Goal: Task Accomplishment & Management: Manage account settings

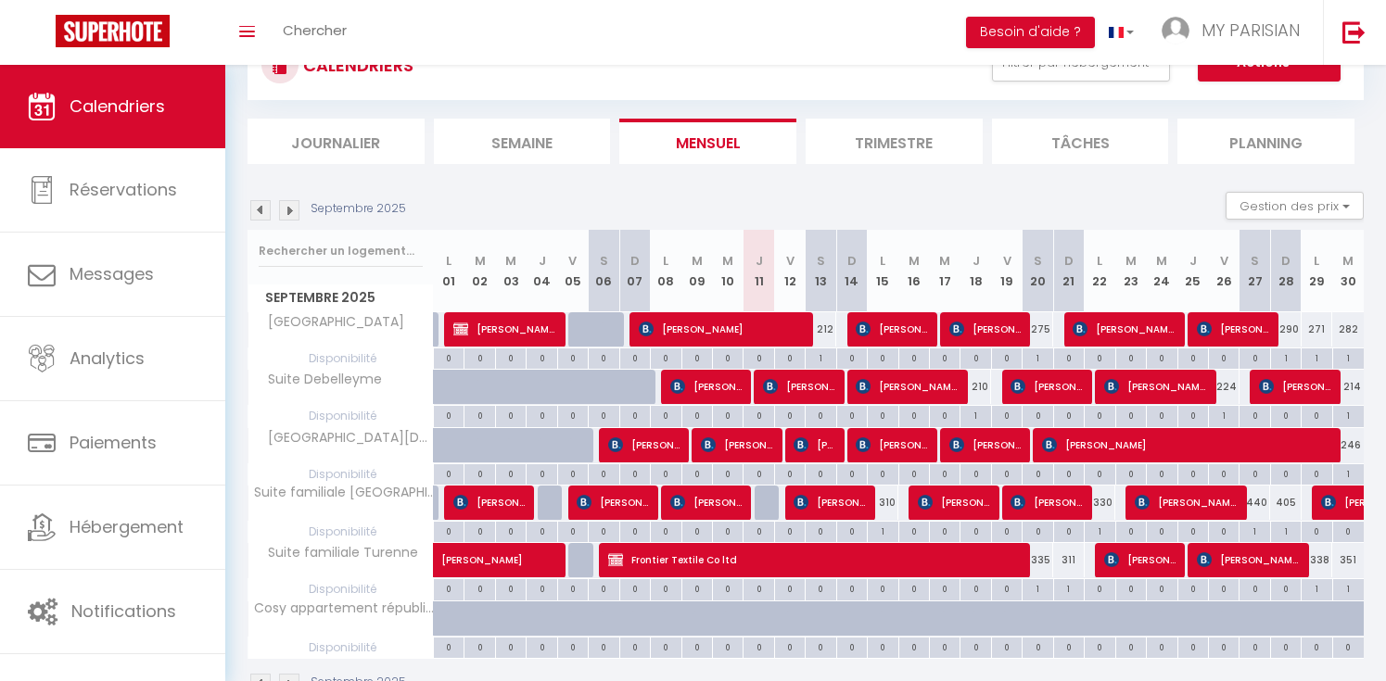
scroll to position [88, 0]
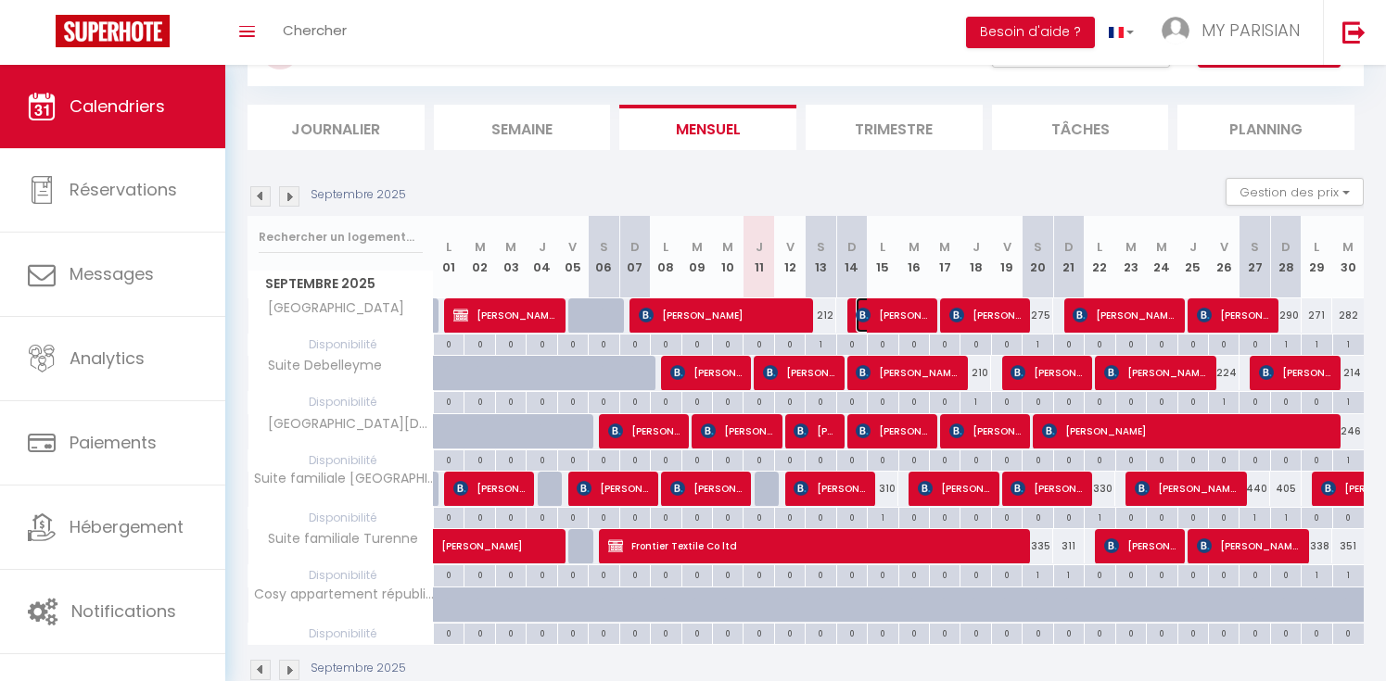
click at [881, 321] on span "[PERSON_NAME]" at bounding box center [891, 315] width 71 height 35
select select "OK"
select select "0"
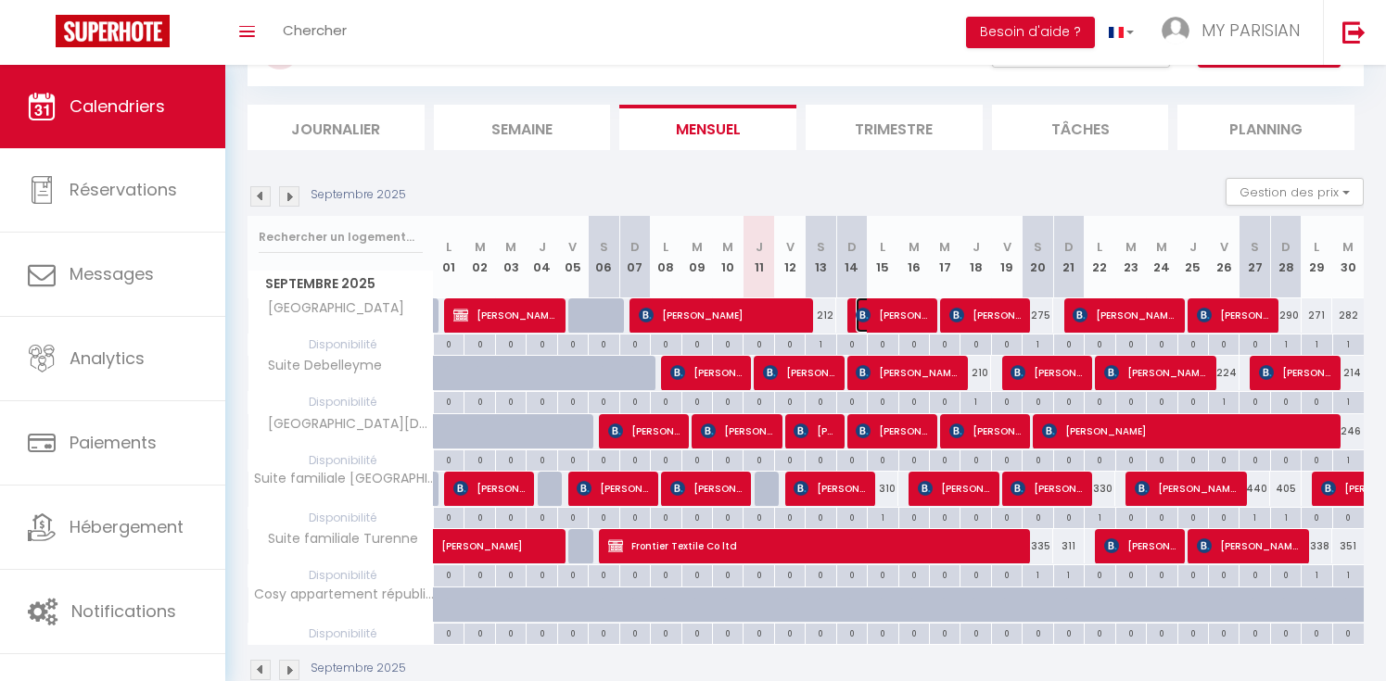
select select "1"
select select
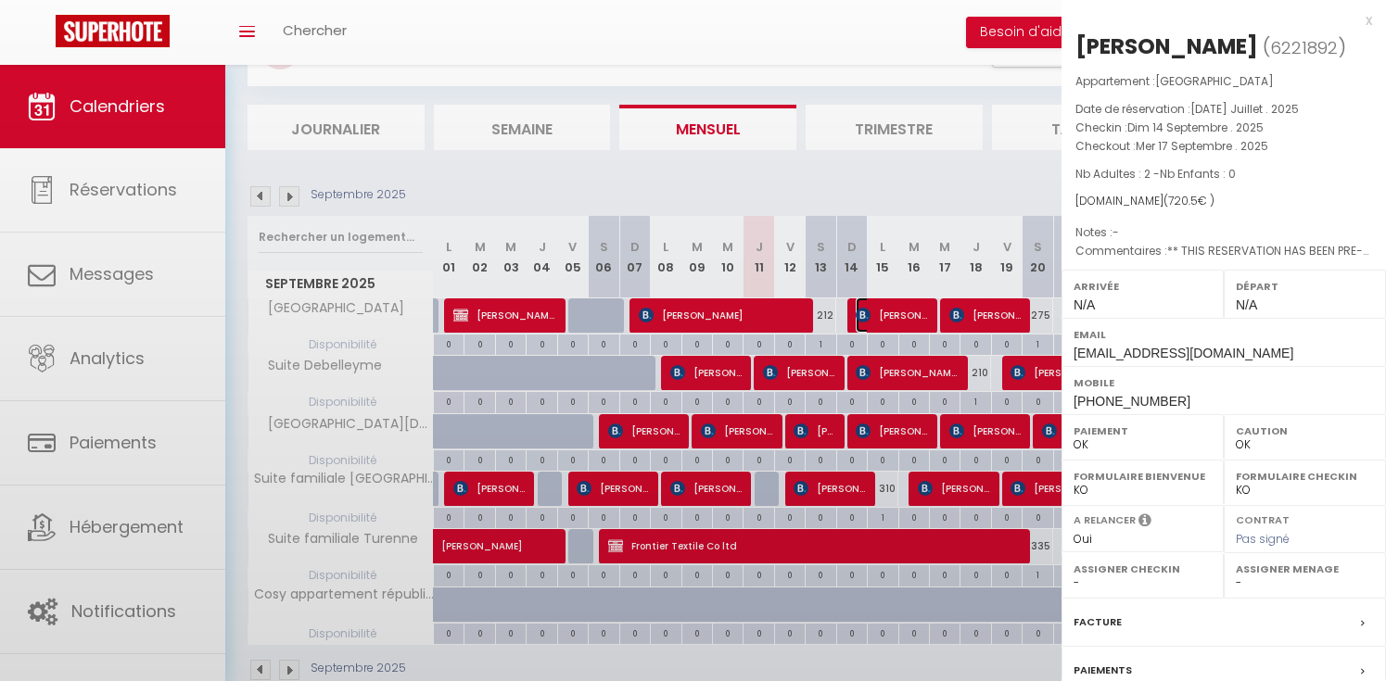
select select "18632"
select select "19838"
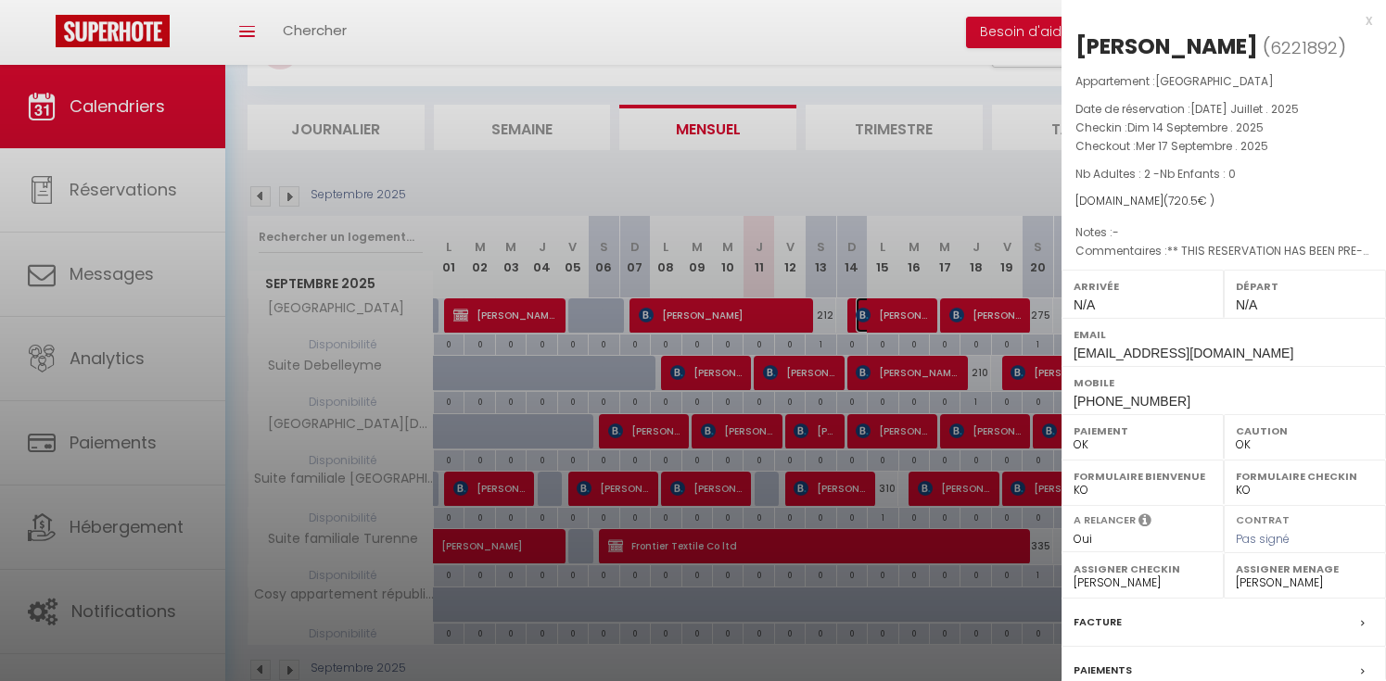
scroll to position [183, 0]
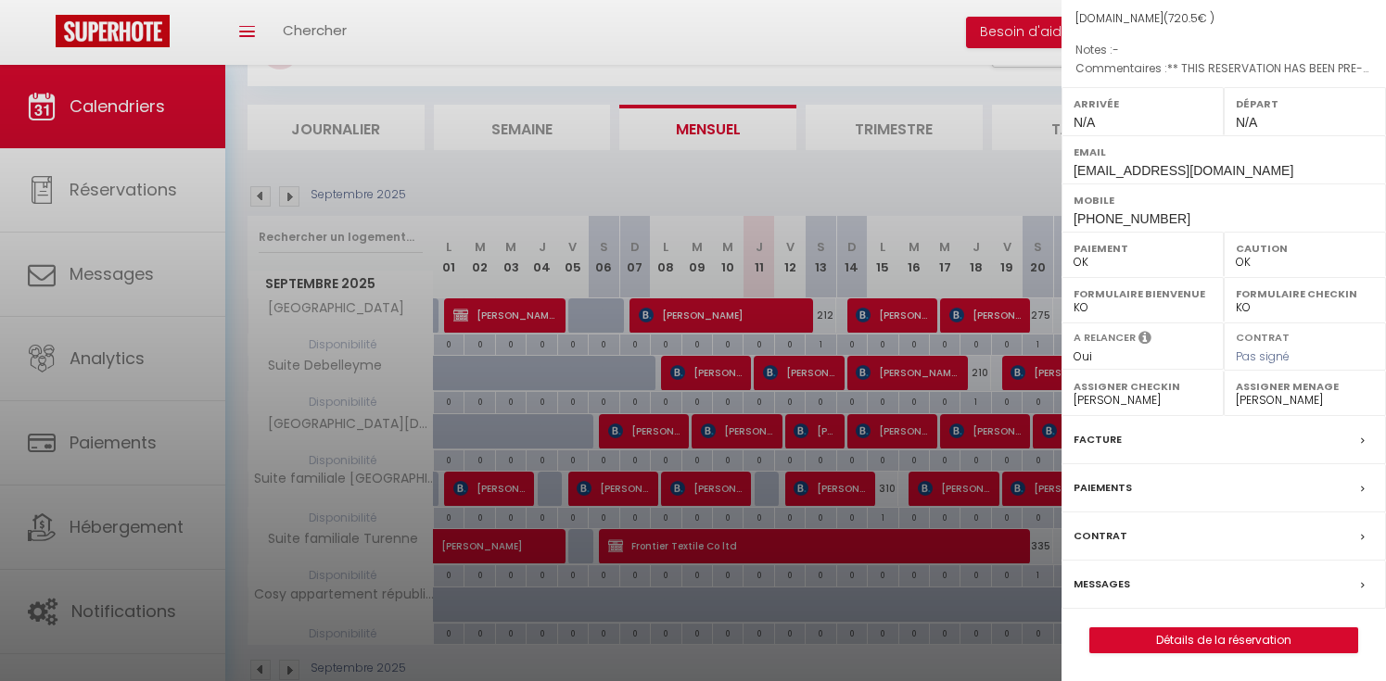
click at [1130, 588] on div "Messages" at bounding box center [1223, 585] width 324 height 48
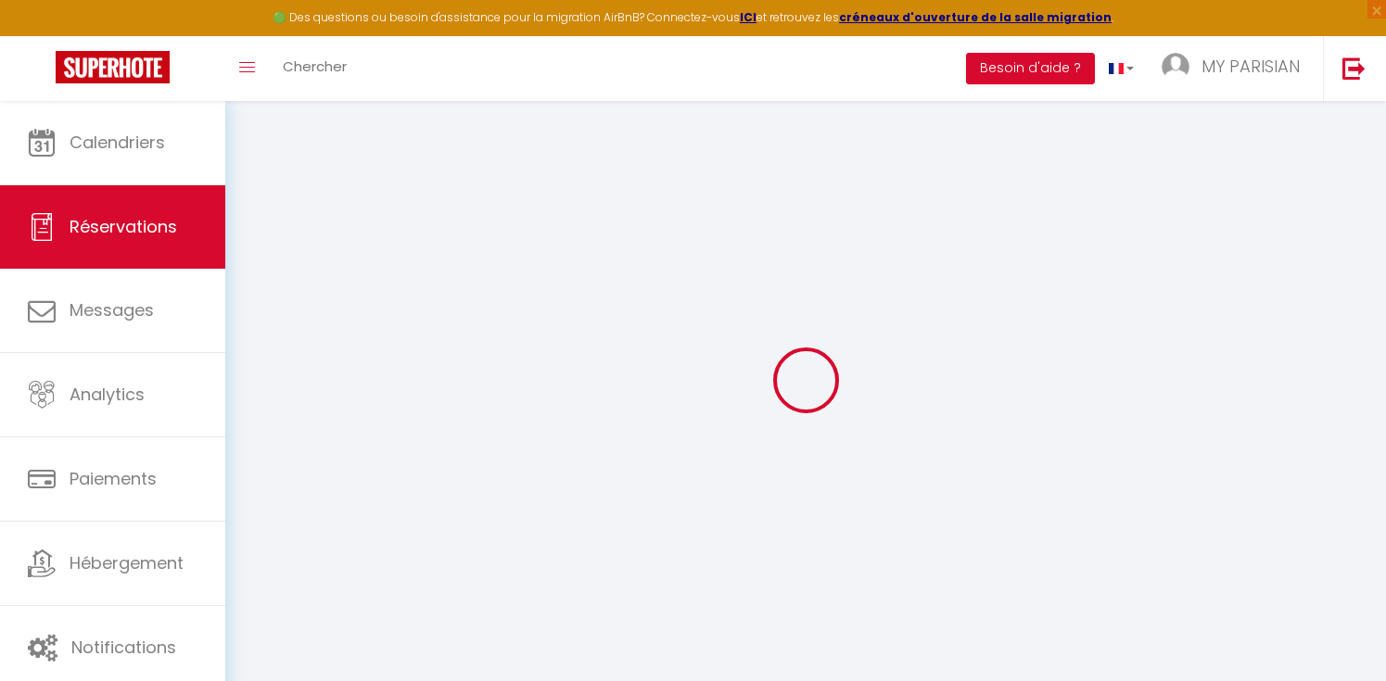
select select
checkbox input "false"
type \?1 "** THIS RESERVATION HAS BEEN PRE-PAID ** Reservation has a cancellation grace p…"
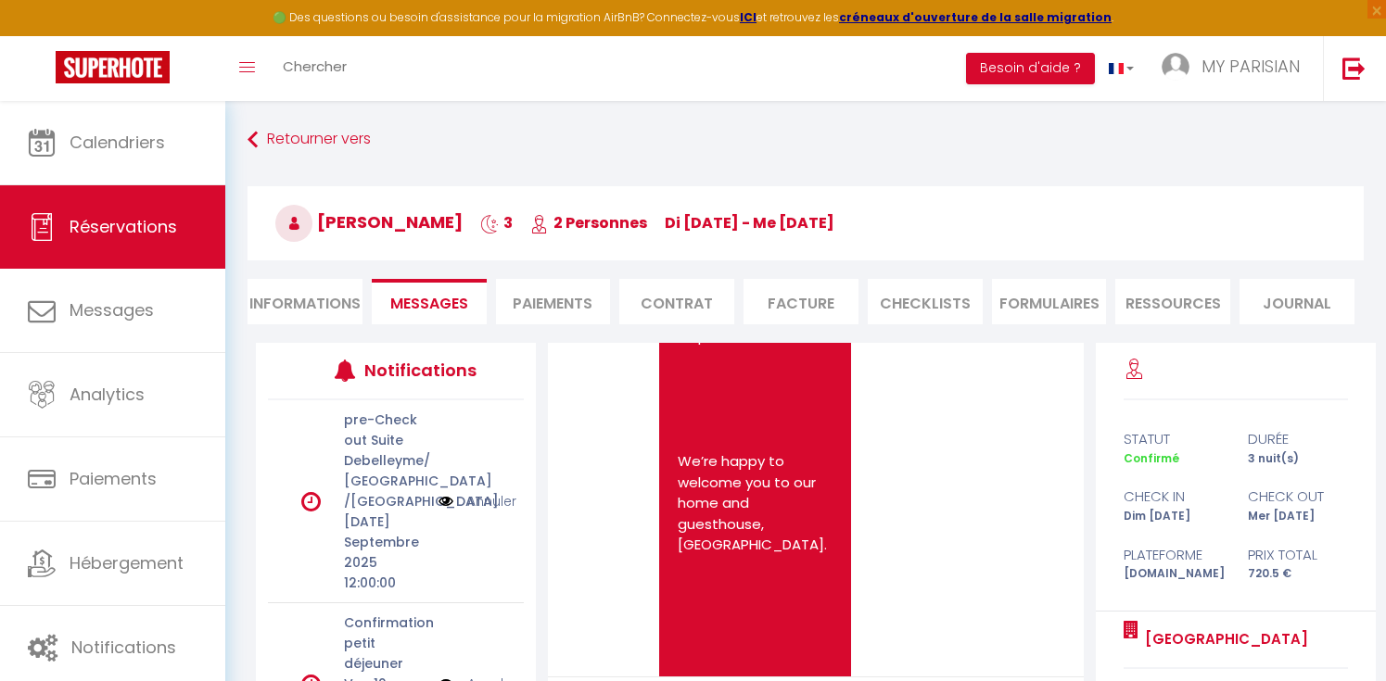
scroll to position [222, 0]
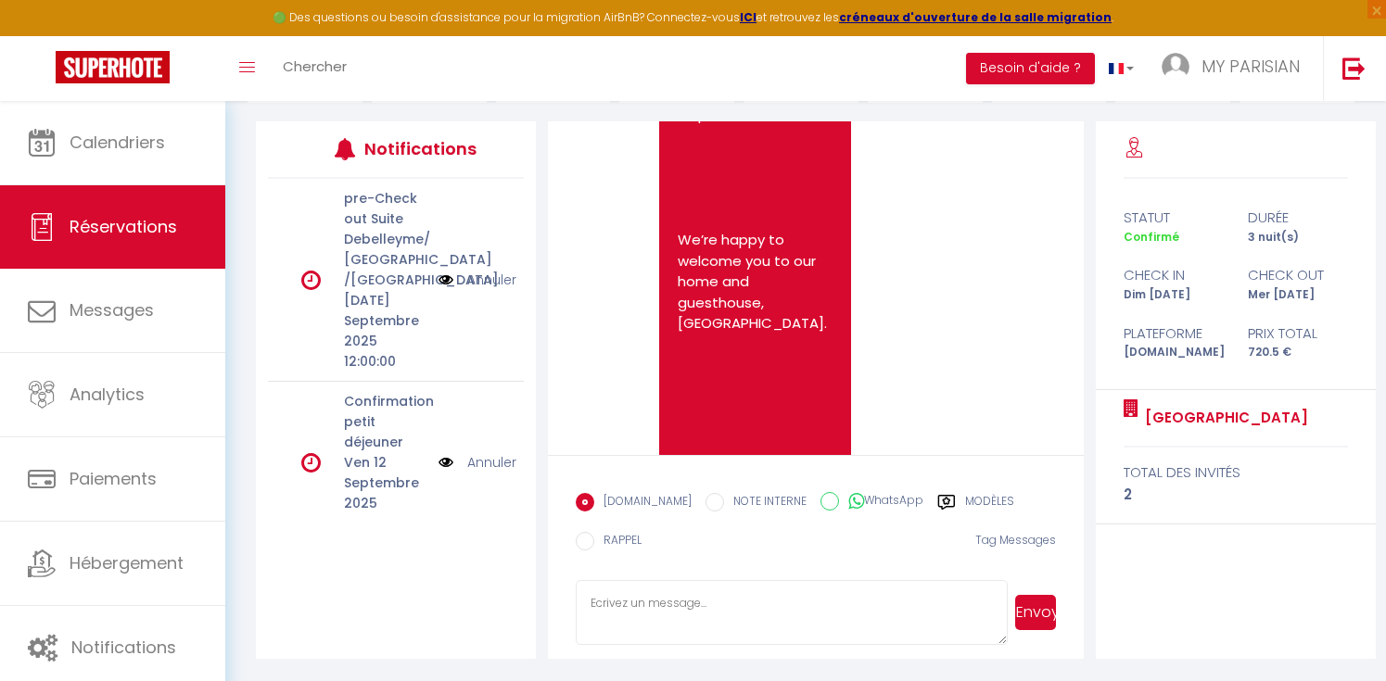
click at [667, 614] on textarea at bounding box center [792, 612] width 432 height 65
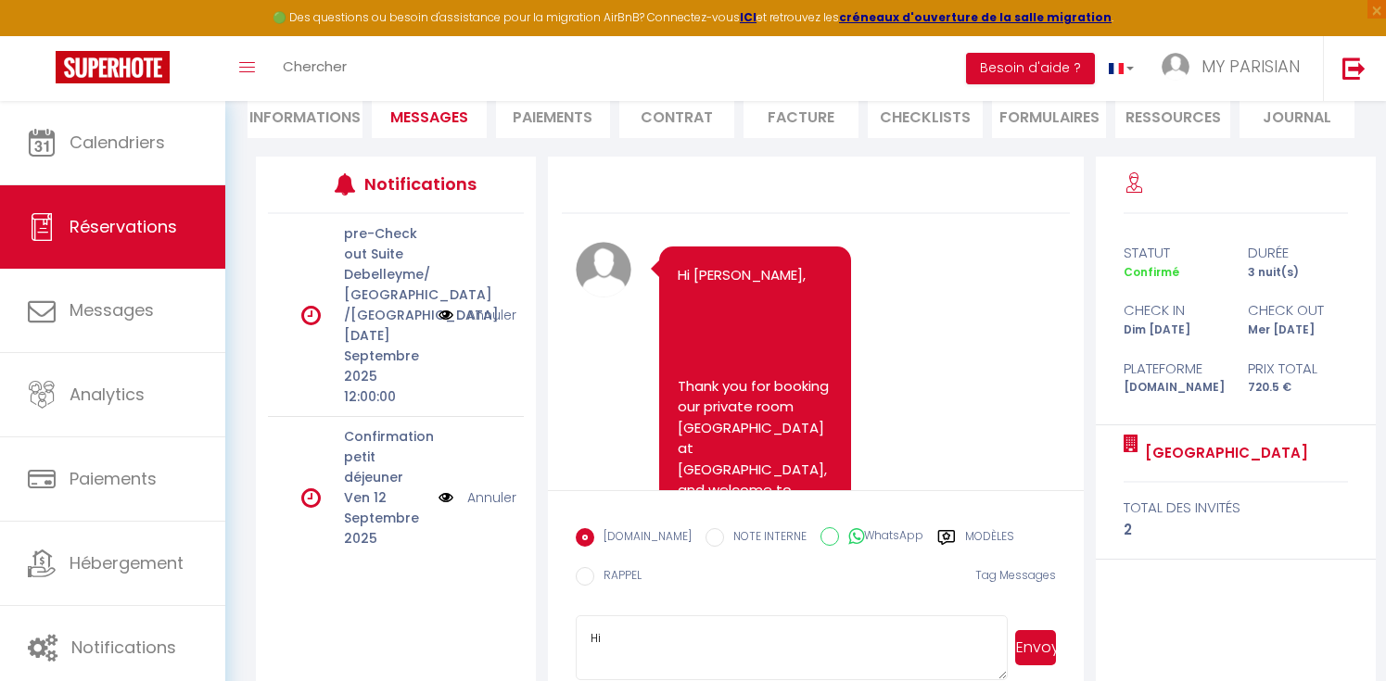
scroll to position [187, 0]
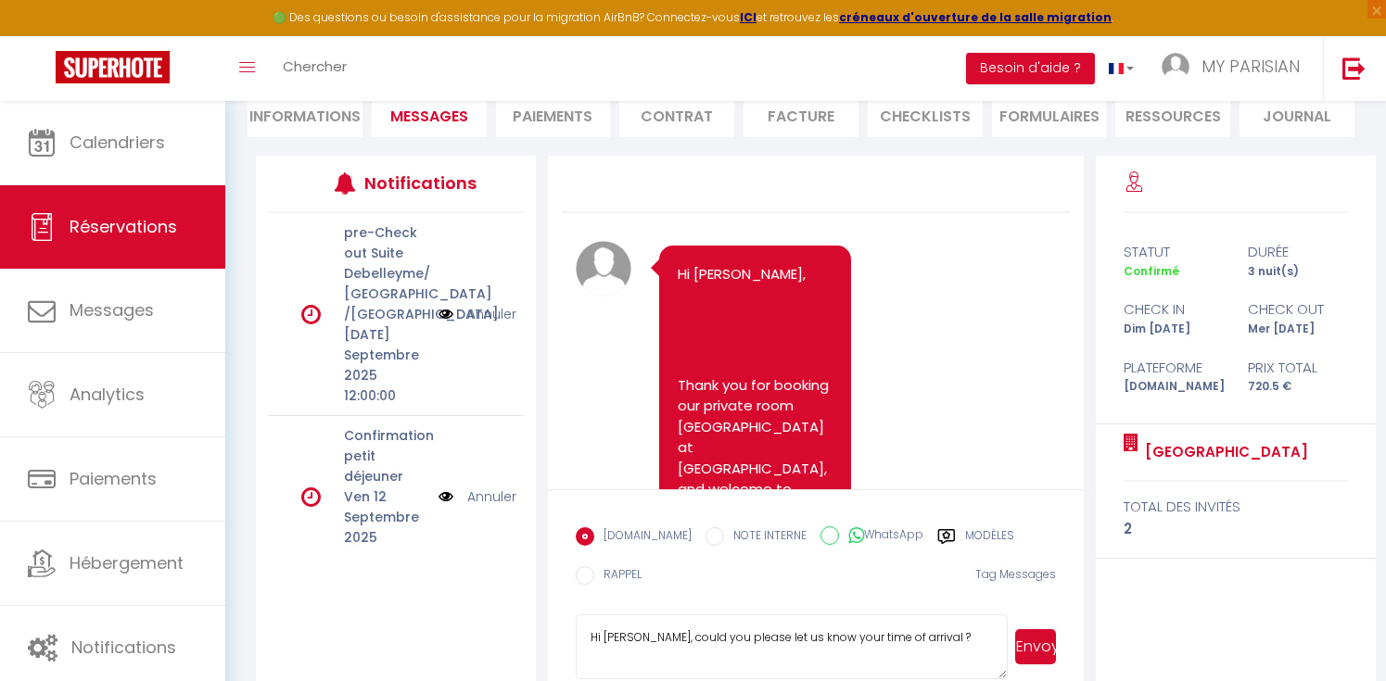
click at [618, 643] on textarea "Hi M. Ahmed elfadul, could you please let us know your time of arrival ?" at bounding box center [792, 647] width 432 height 65
click at [616, 639] on textarea "Hi M. Ahmed elfadul, could you please let us know your time of arrival ?" at bounding box center [792, 647] width 432 height 65
click at [672, 638] on textarea "Hi Mr. Ahmed elfadul, could you please let us know your time of arrival ?" at bounding box center [792, 647] width 432 height 65
click at [993, 636] on textarea "Hi Mr. Ahmed Elfadul, could you please let us know your time of arrival ?" at bounding box center [792, 647] width 432 height 65
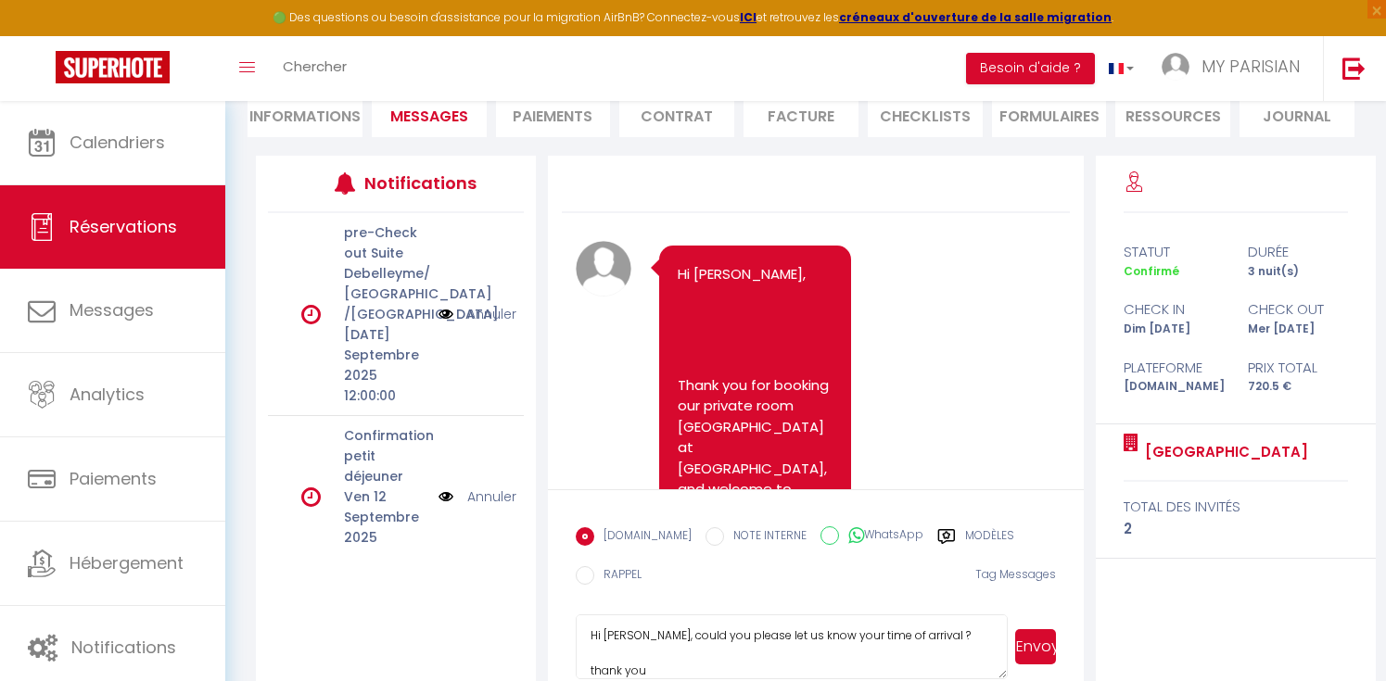
click at [592, 670] on textarea "Hi Mr. Ahmed Elfadul, could you please let us know your time of arrival ? thank…" at bounding box center [792, 647] width 432 height 65
click at [721, 666] on textarea "Hi Mr. Ahmed Elfadul, could you please let us know your time of arrival ? Thank…" at bounding box center [792, 647] width 432 height 65
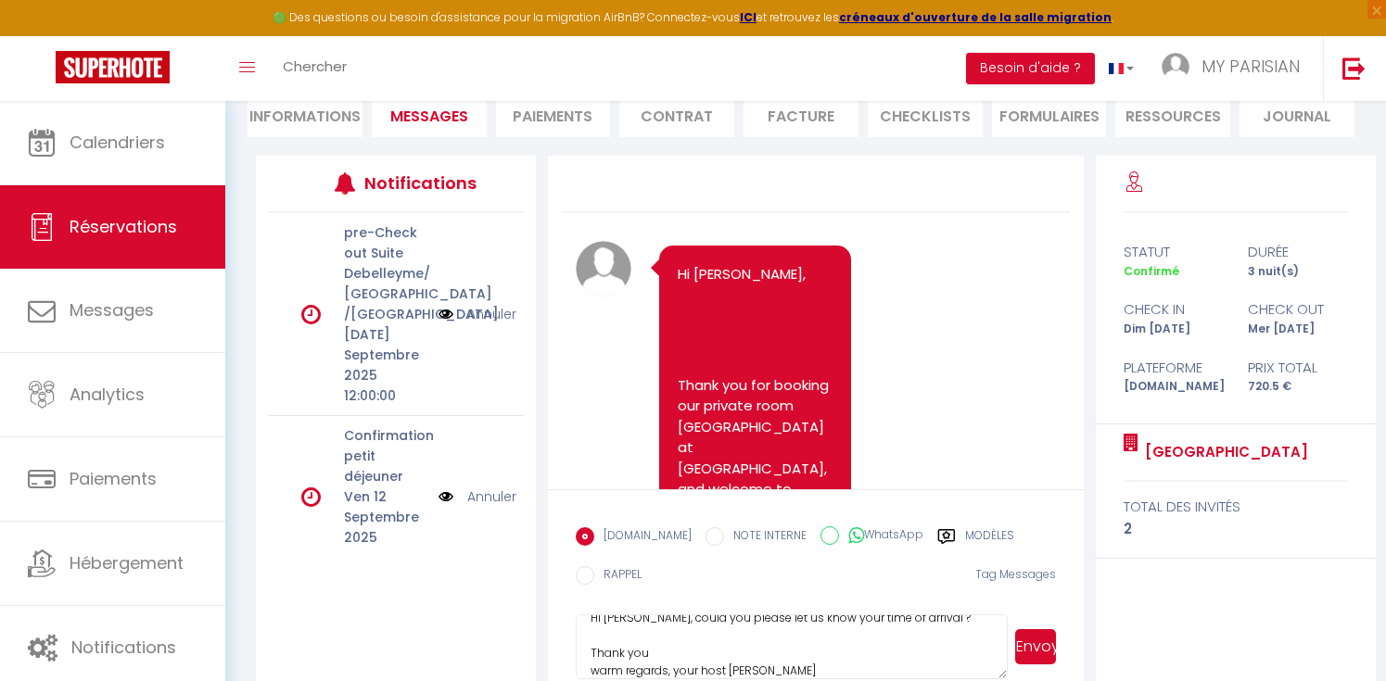
type textarea "Hi Mr. Ahmed Elfadul, could you please let us know your time of arrival ? Thank…"
click at [1041, 653] on button "Envoyer" at bounding box center [1035, 646] width 41 height 35
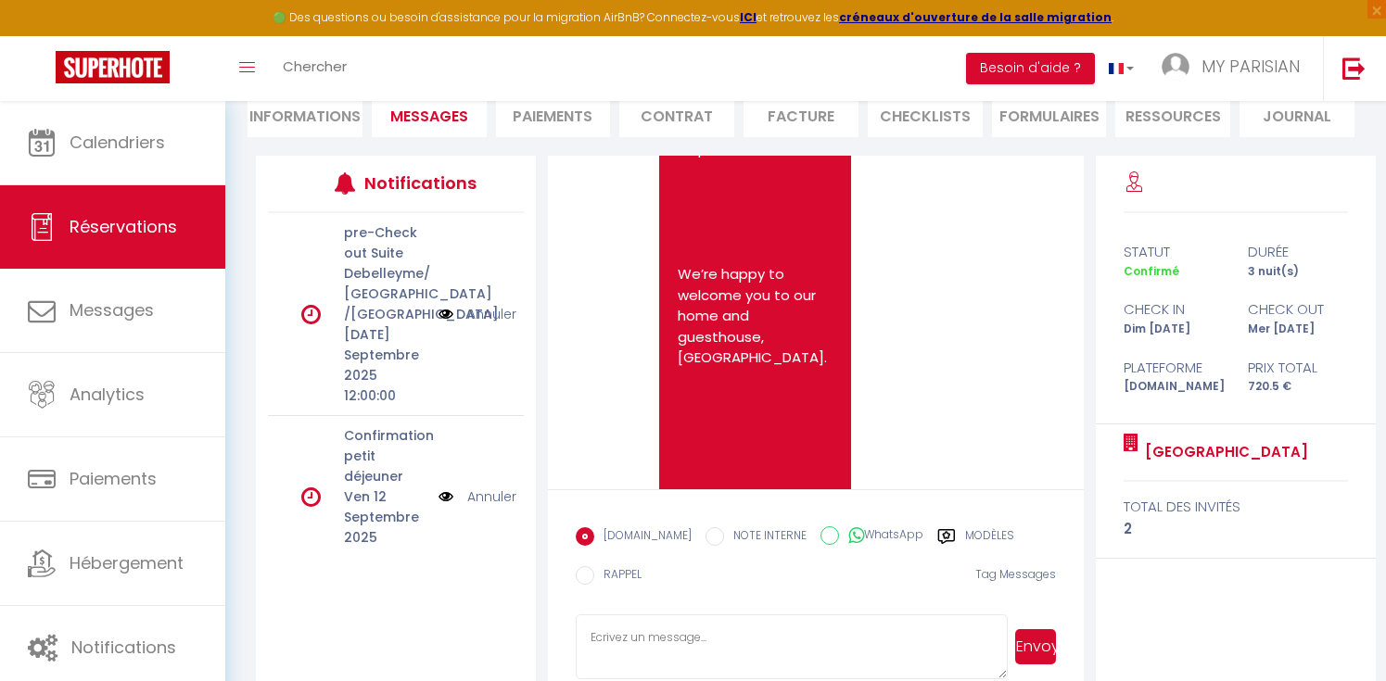
scroll to position [2790, 0]
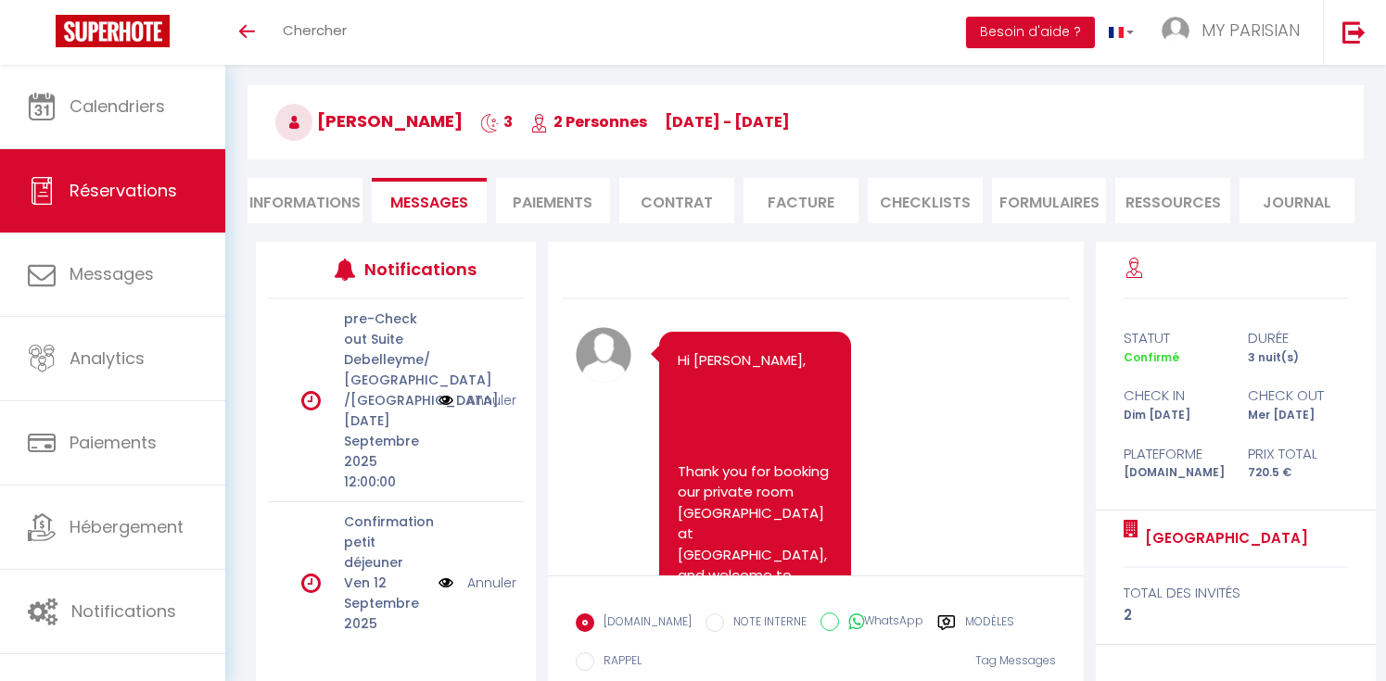
scroll to position [2790, 0]
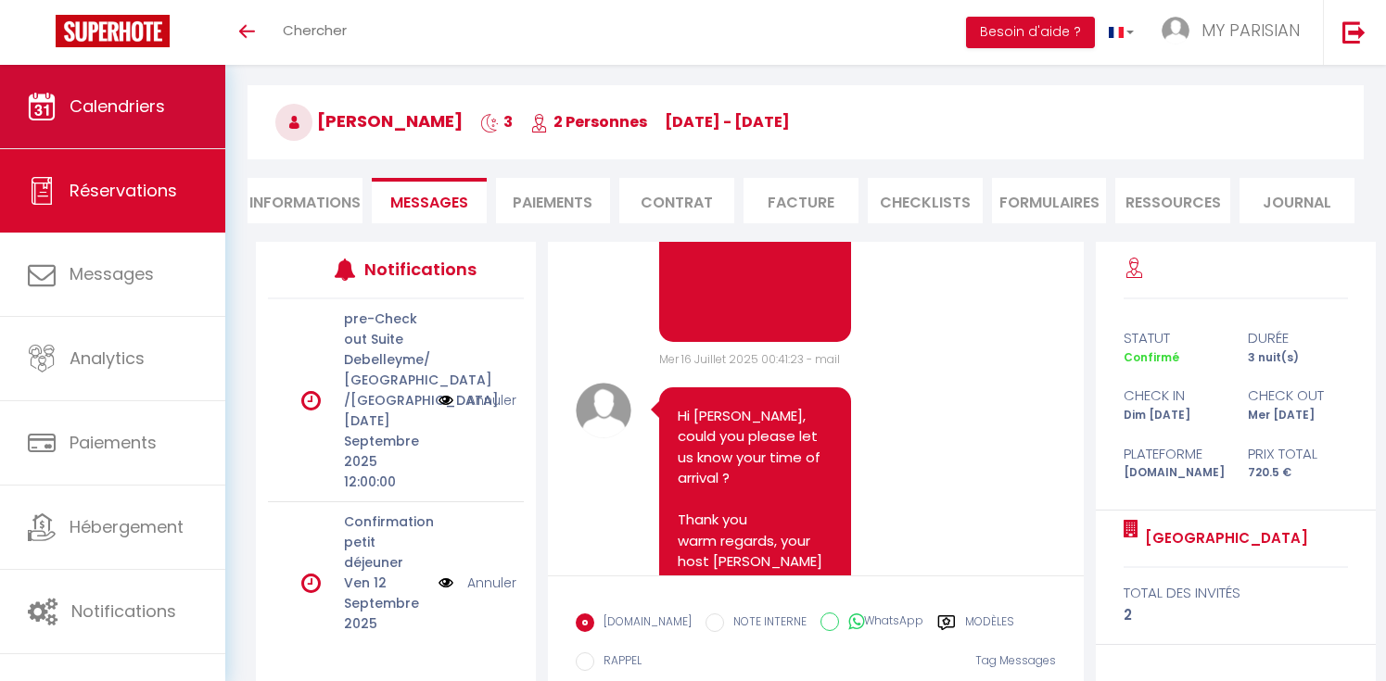
click at [158, 124] on link "Calendriers" at bounding box center [112, 106] width 225 height 83
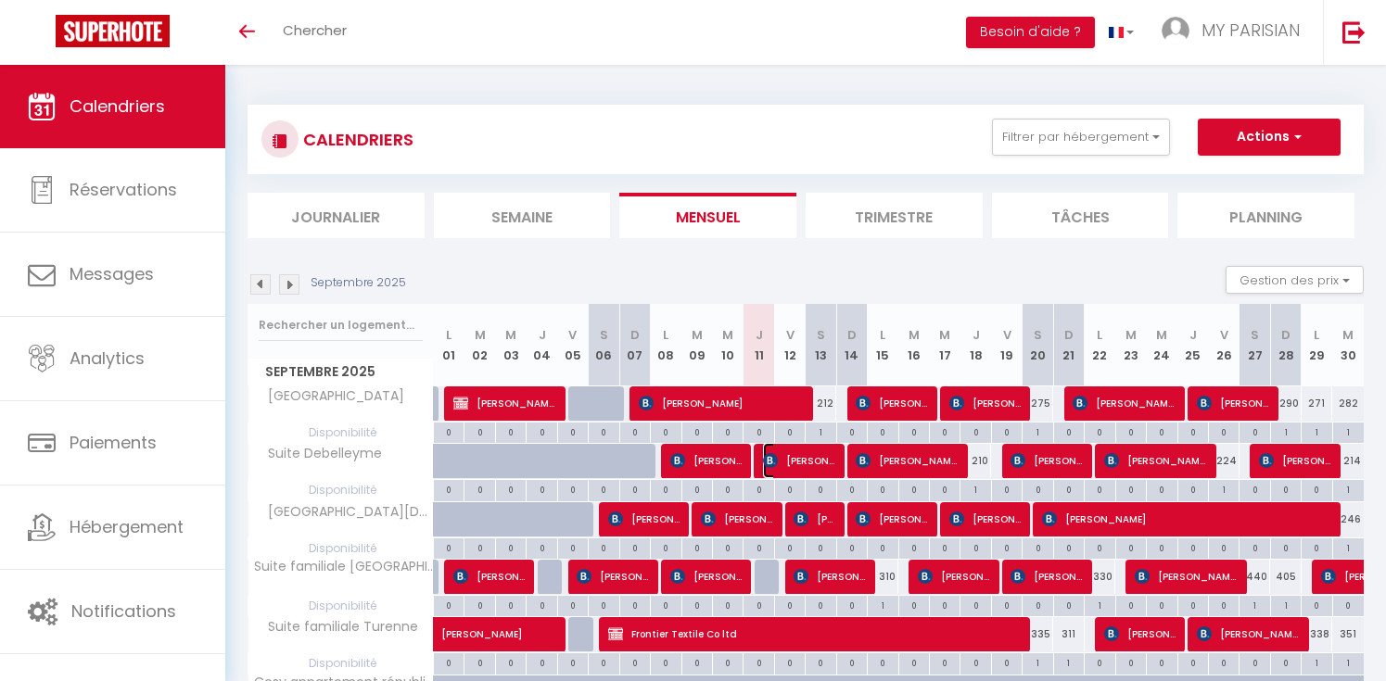
click at [808, 462] on span "[PERSON_NAME]" at bounding box center [798, 460] width 71 height 35
select select "OK"
select select "0"
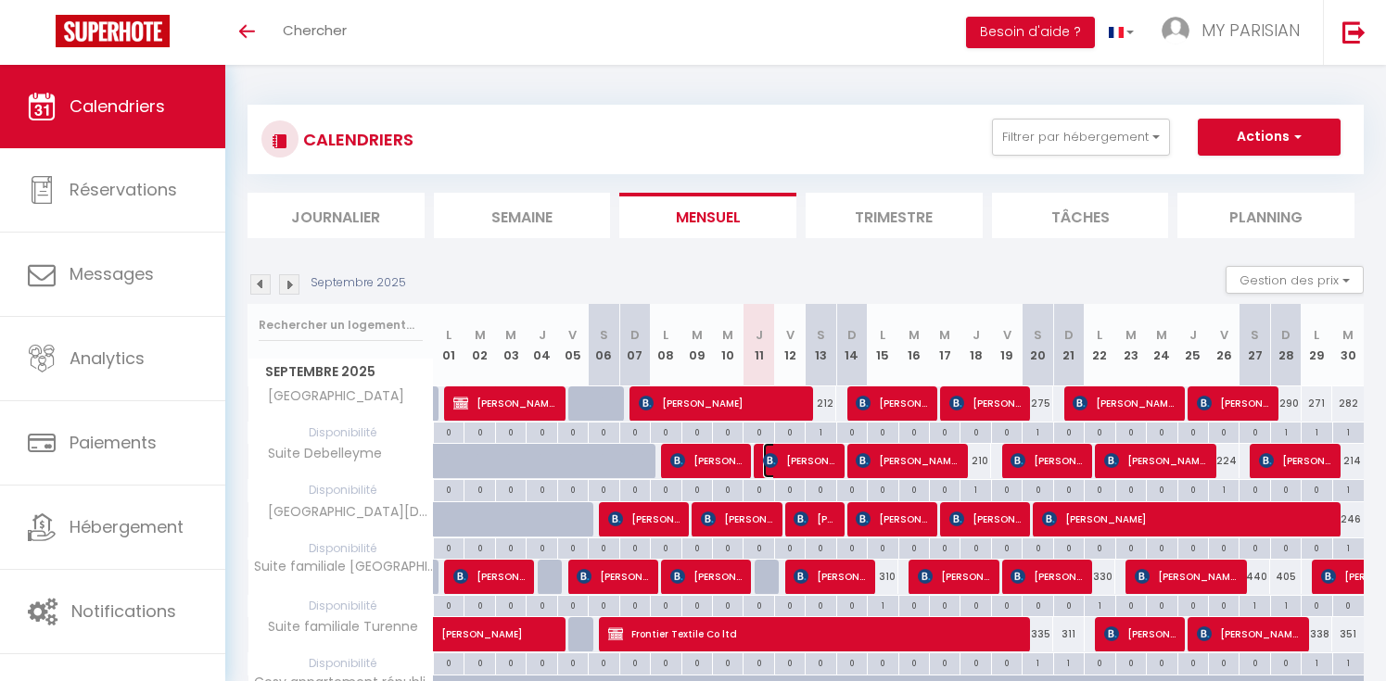
select select "1"
select select
select select "18632"
select select "19838"
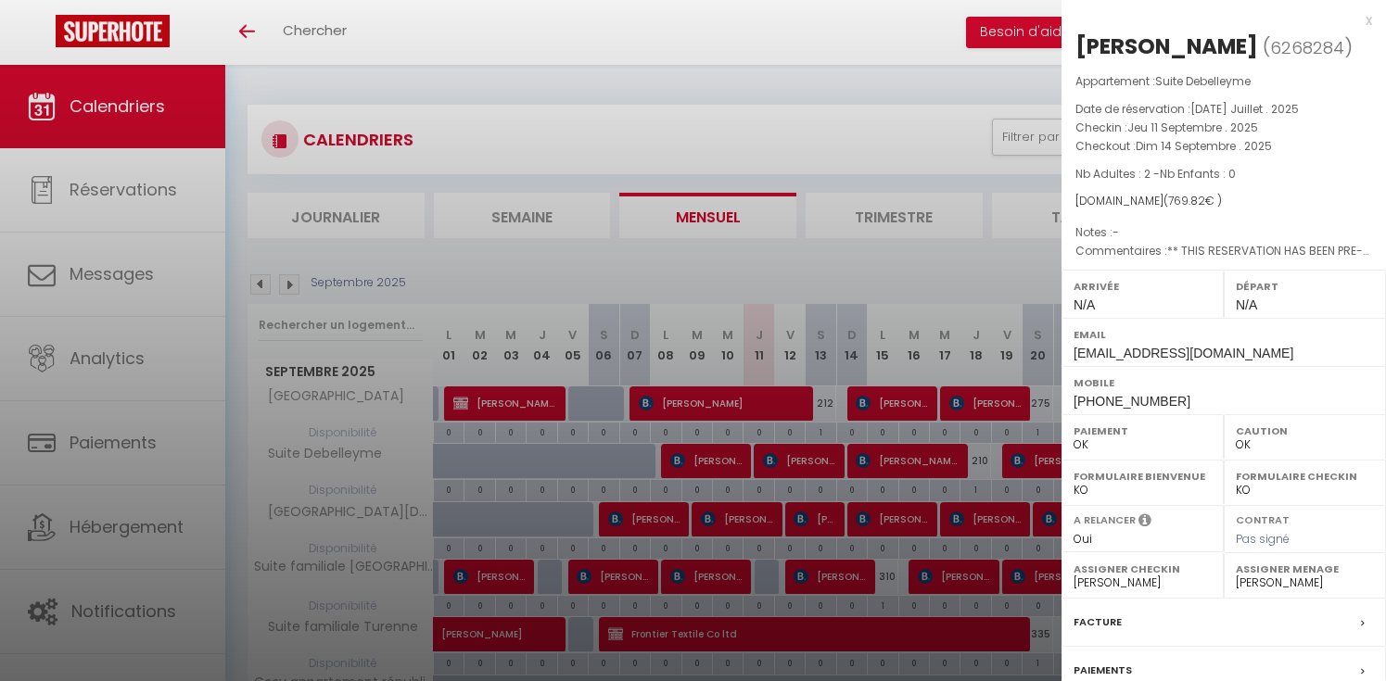
click at [1367, 16] on div "x" at bounding box center [1216, 20] width 311 height 22
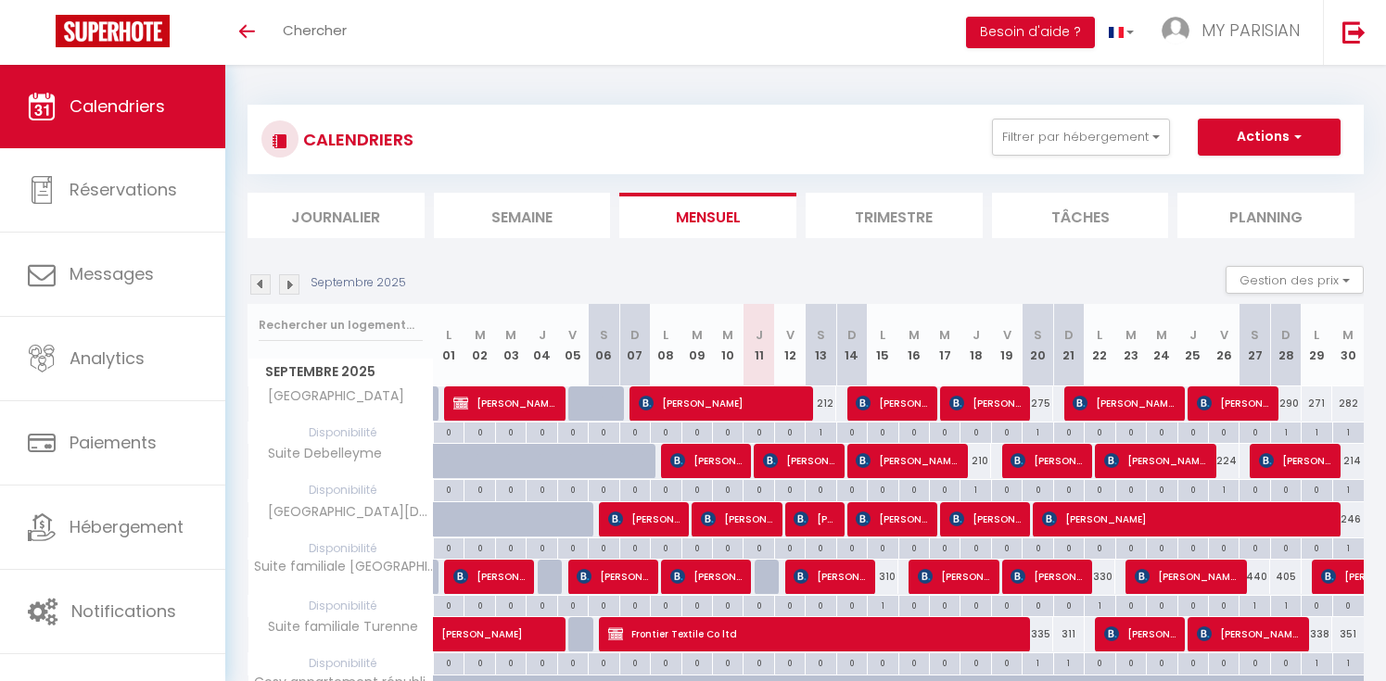
click at [907, 143] on div "CALENDRIERS Filtrer par hébergement wordpress Suite Thorigny Suite familiale Sa…" at bounding box center [805, 140] width 1088 height 42
click at [729, 274] on div "Septembre 2025 Gestion des prix Nb Nuits minimum Règles Disponibilité" at bounding box center [805, 285] width 1116 height 38
click at [888, 270] on div "Septembre 2025 Gestion des prix Nb Nuits minimum Règles Disponibilité" at bounding box center [805, 285] width 1116 height 38
click at [806, 279] on div "Septembre 2025 Gestion des prix Nb Nuits minimum Règles Disponibilité" at bounding box center [805, 285] width 1116 height 38
click at [839, 255] on section "Septembre 2025 Gestion des prix Nb Nuits minimum Règles Disponibilité Septembre…" at bounding box center [805, 517] width 1116 height 540
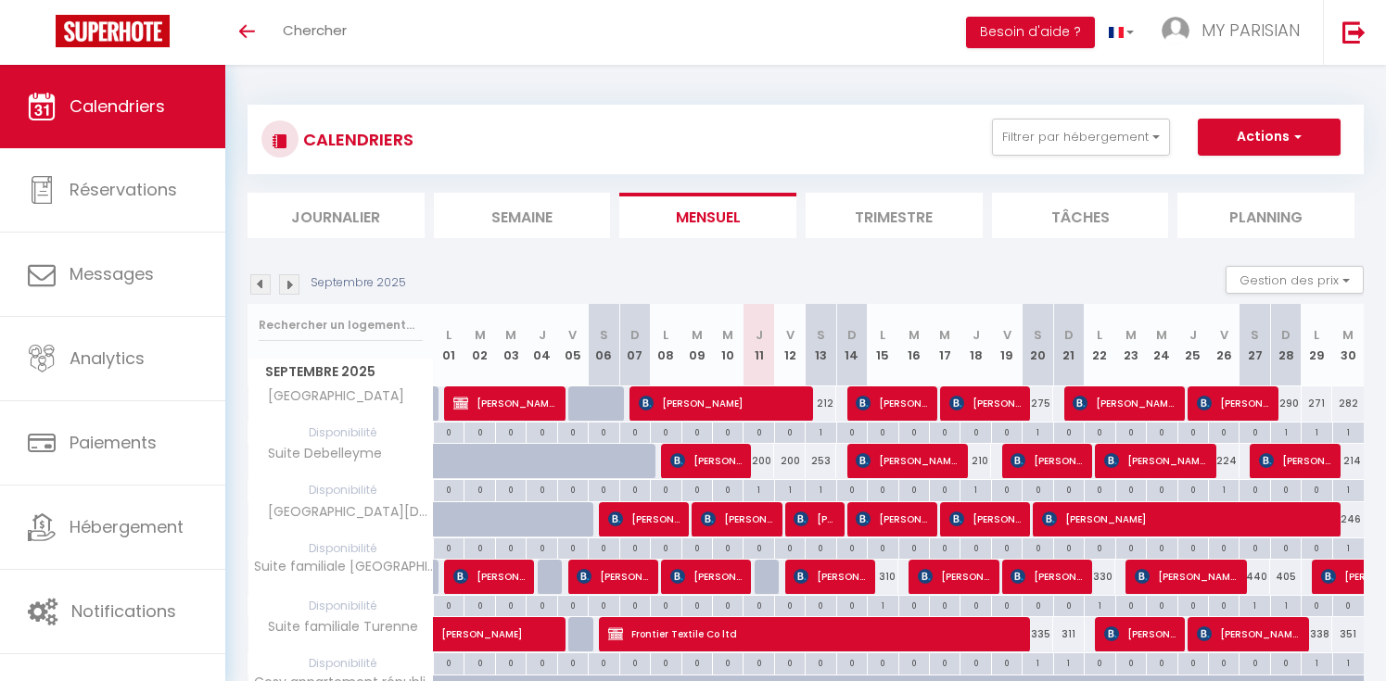
click at [840, 263] on section "Septembre 2025 Gestion des prix Nb Nuits minimum Règles Disponibilité Septembre…" at bounding box center [805, 517] width 1116 height 540
click at [900, 460] on span "[PERSON_NAME] Liceras [PERSON_NAME]" at bounding box center [907, 460] width 102 height 35
select select "OK"
select select "0"
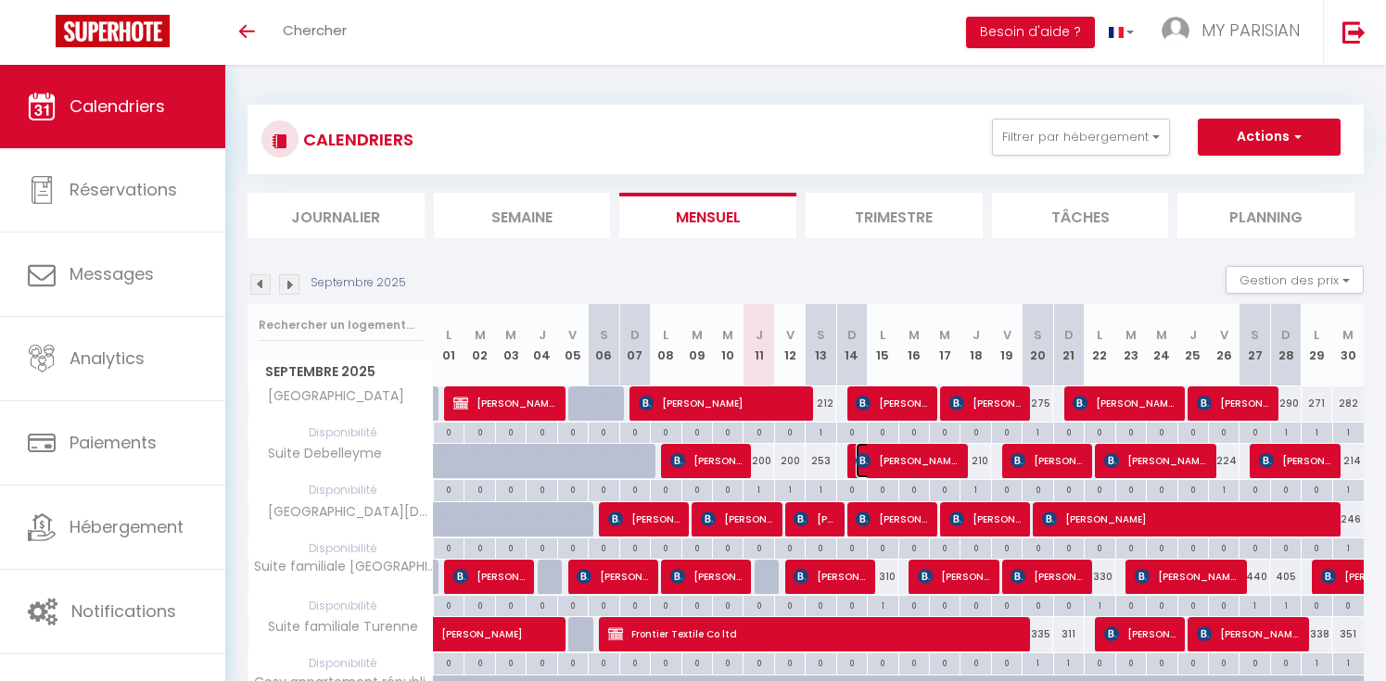
select select "0"
select select "1"
select select
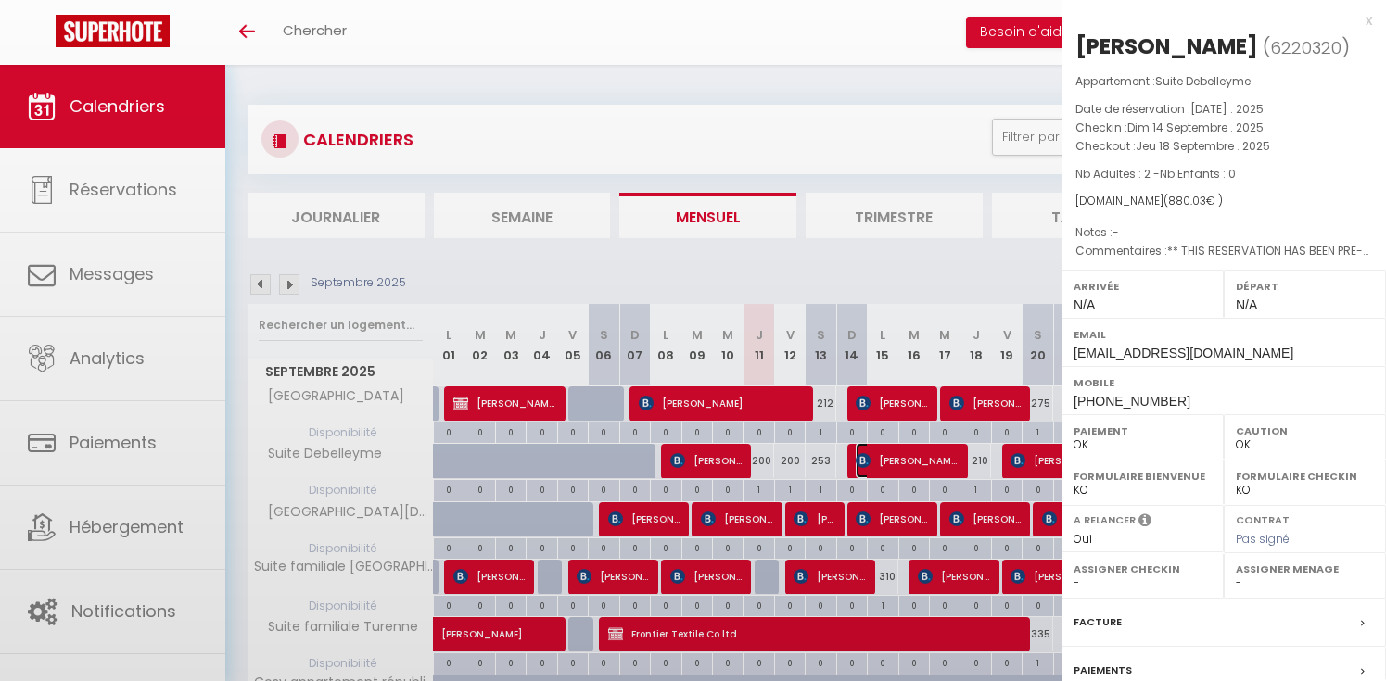
select select "18632"
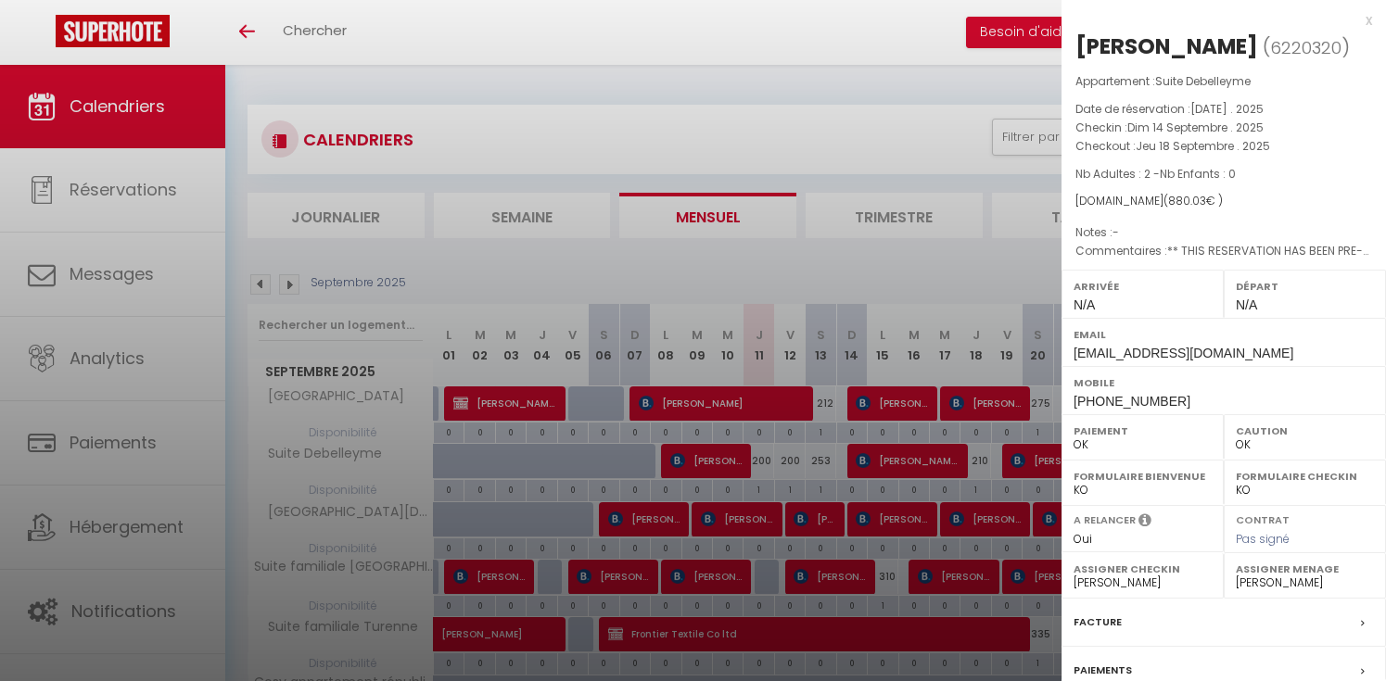
click at [1368, 19] on div "x" at bounding box center [1216, 20] width 311 height 22
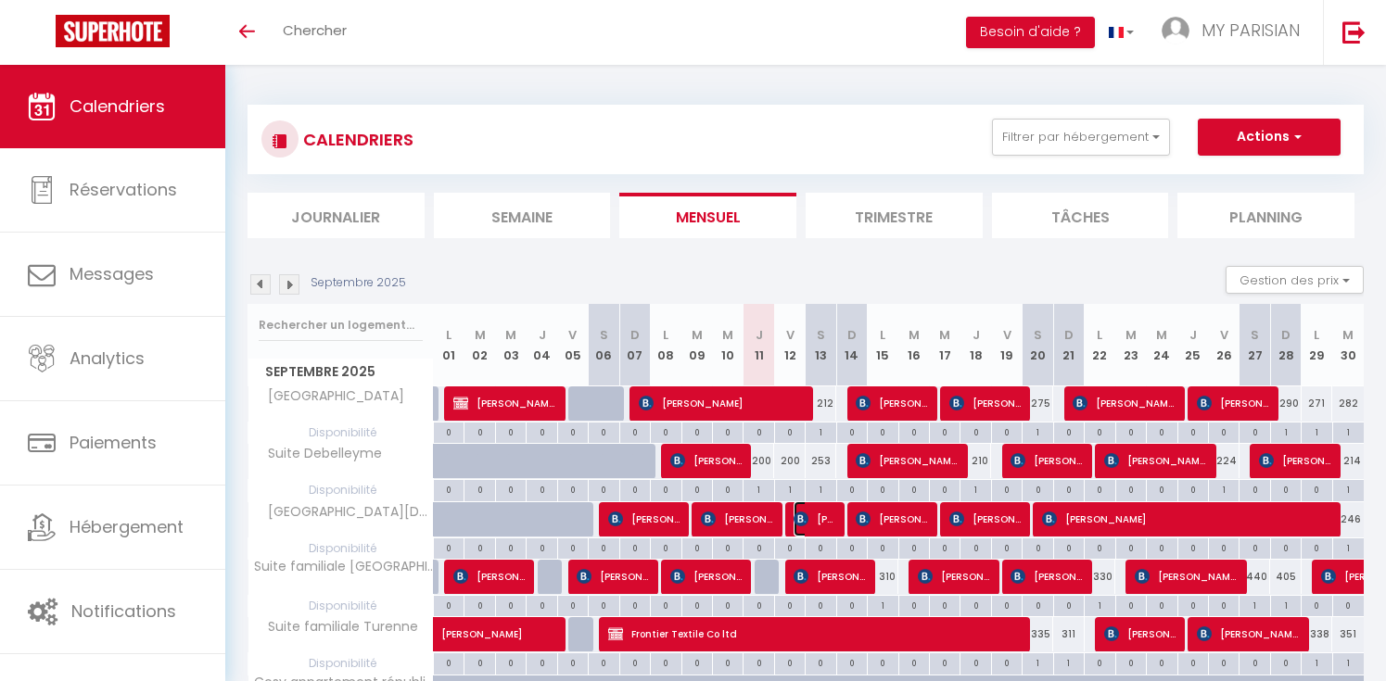
click at [818, 516] on span "[PERSON_NAME]" at bounding box center [813, 518] width 41 height 35
select select "19838"
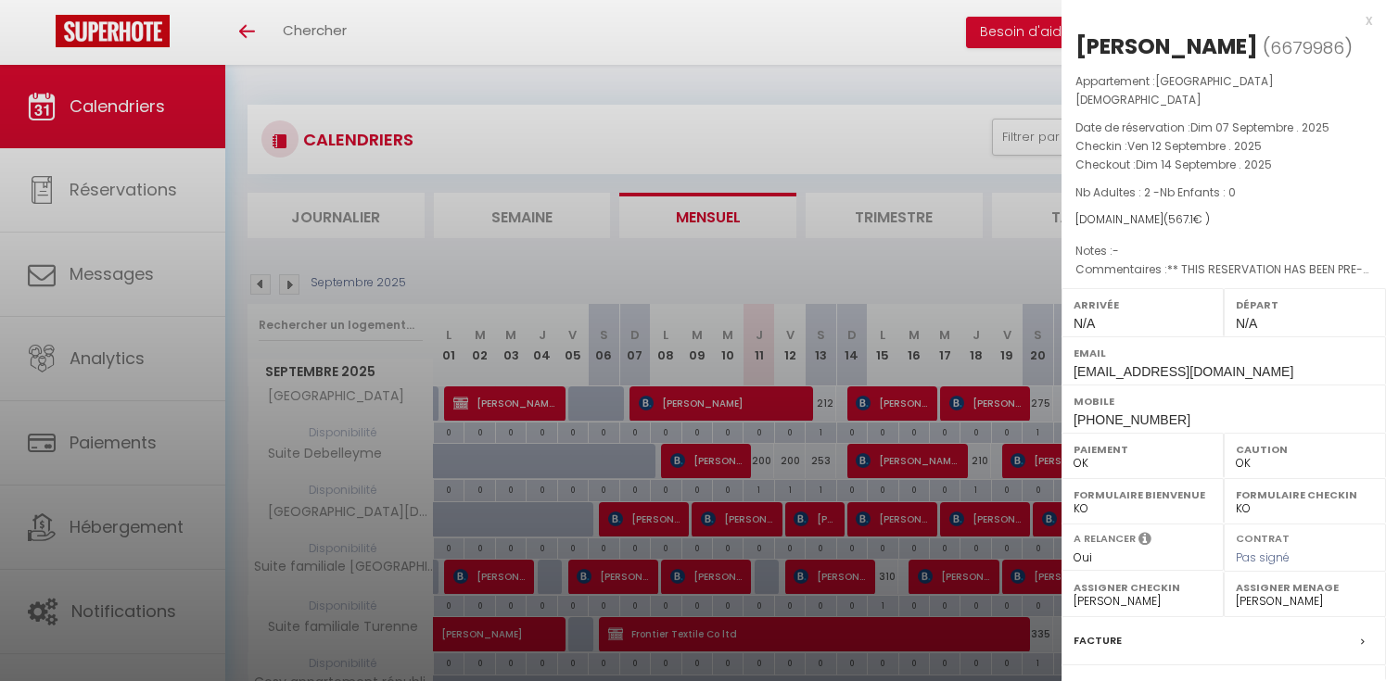
click at [848, 45] on div at bounding box center [693, 340] width 1386 height 681
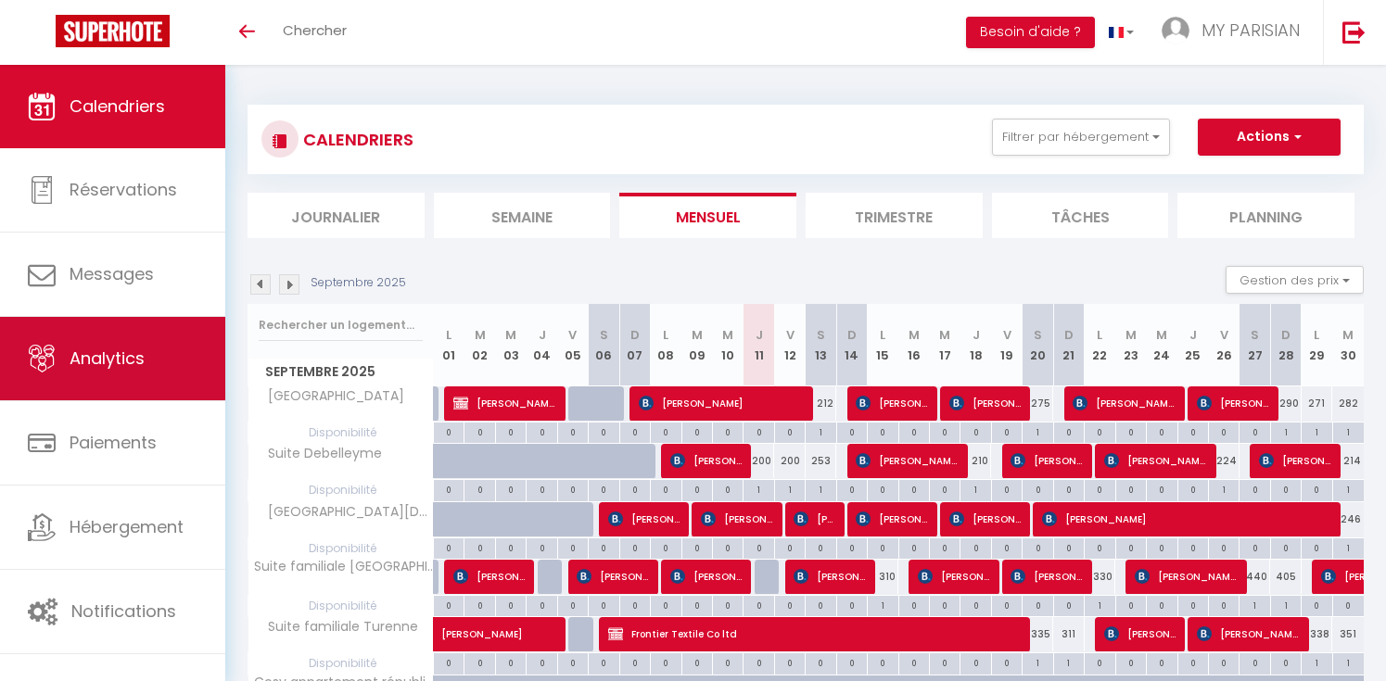
click at [84, 359] on span "Analytics" at bounding box center [107, 358] width 75 height 23
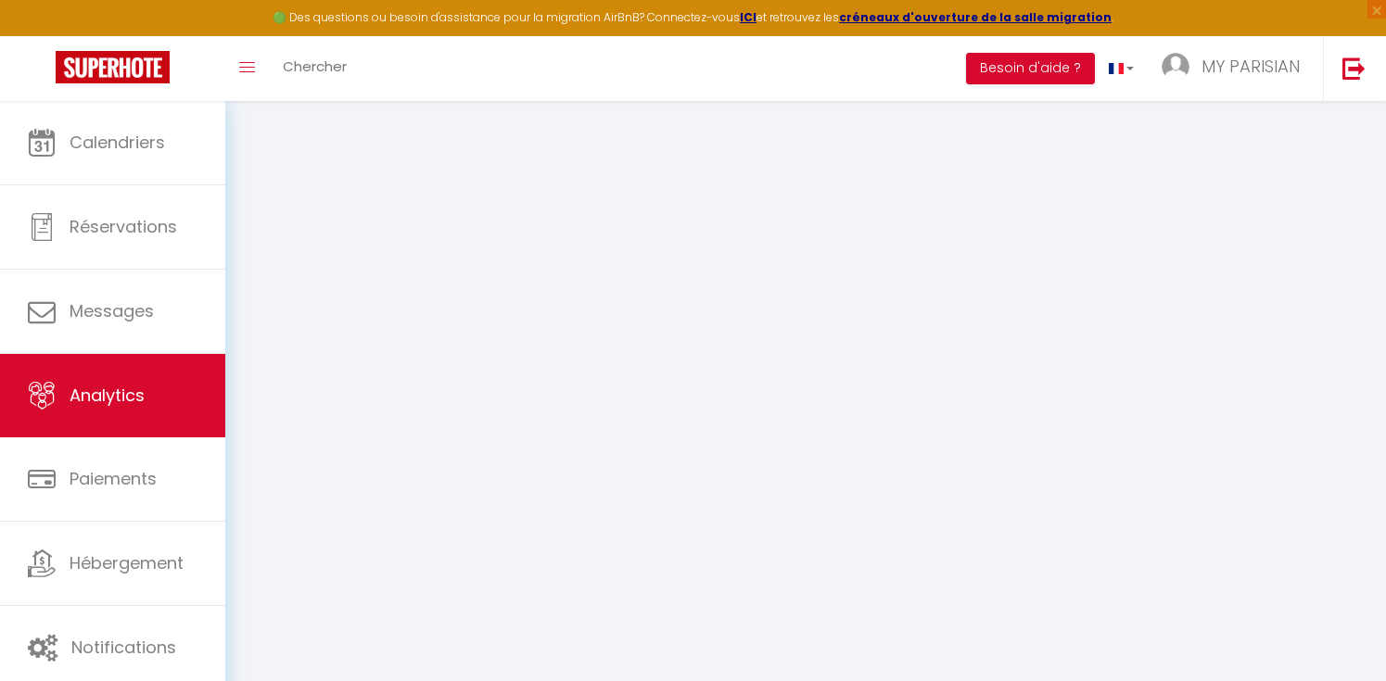
select select "2025"
select select "9"
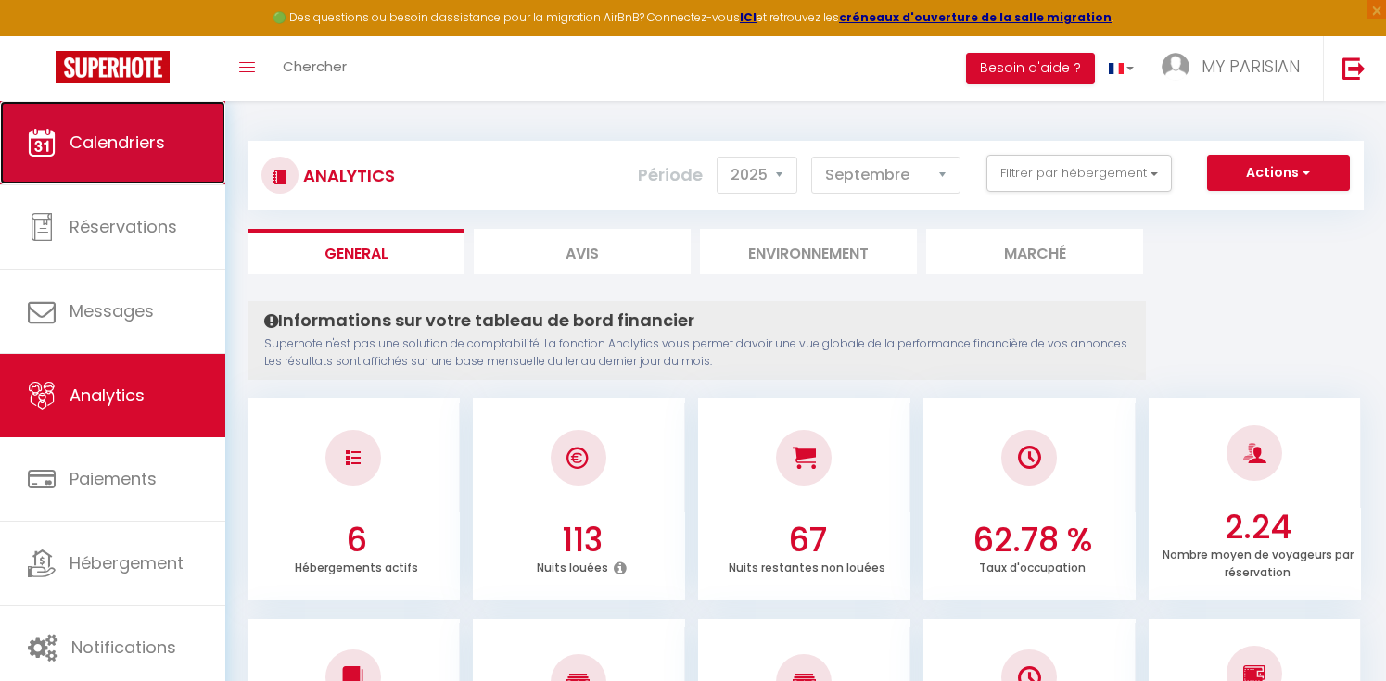
click at [182, 155] on link "Calendriers" at bounding box center [112, 142] width 225 height 83
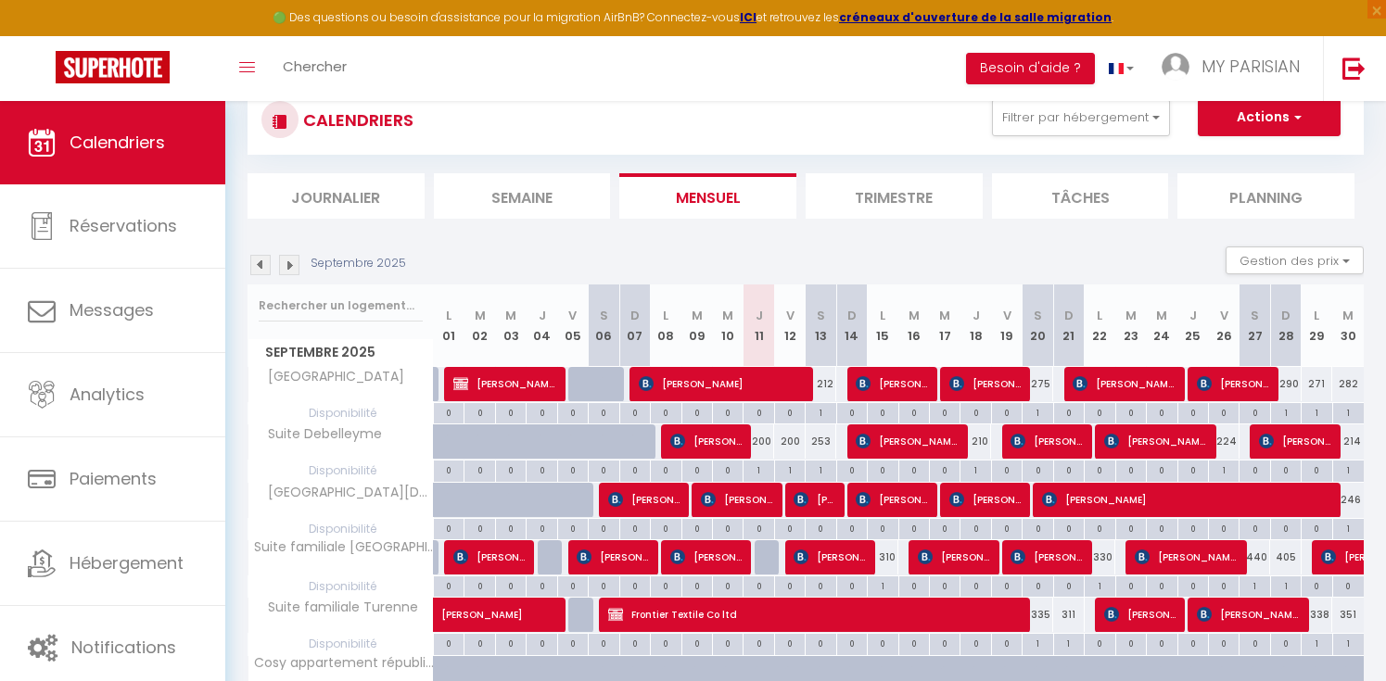
scroll to position [58, 0]
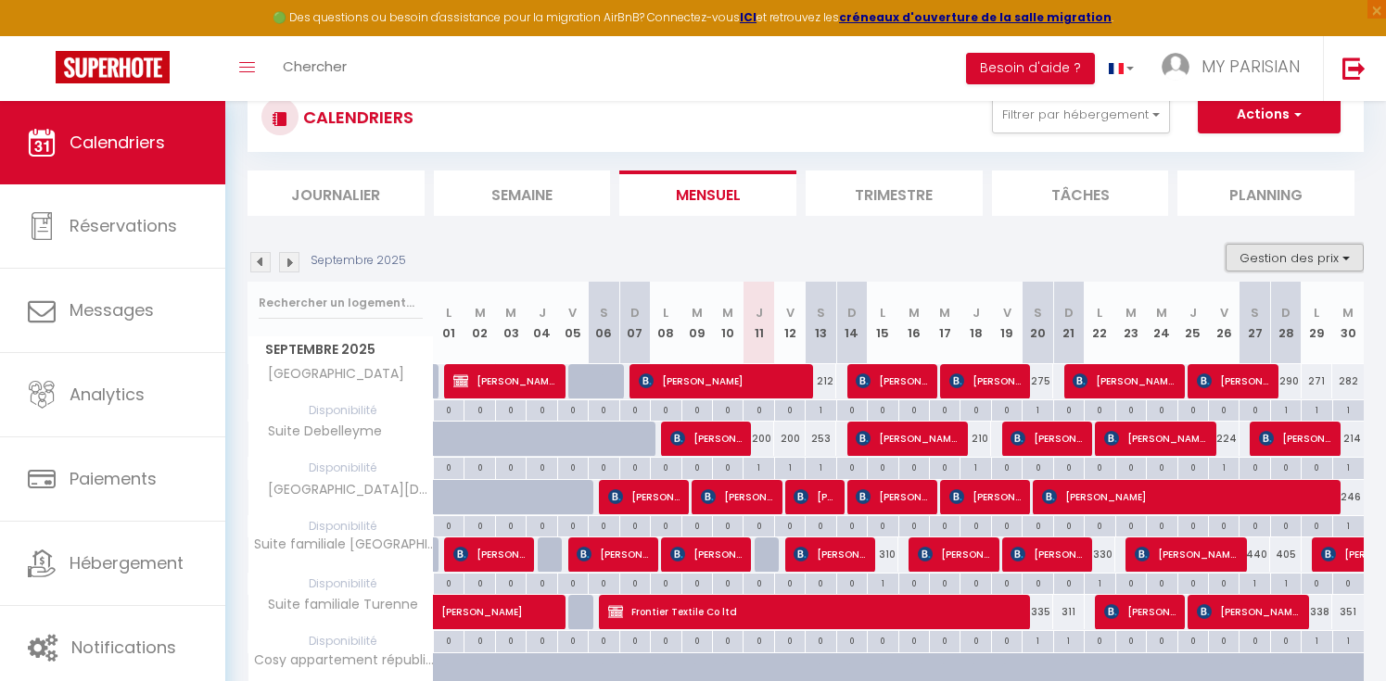
click at [1335, 257] on button "Gestion des prix" at bounding box center [1294, 258] width 138 height 28
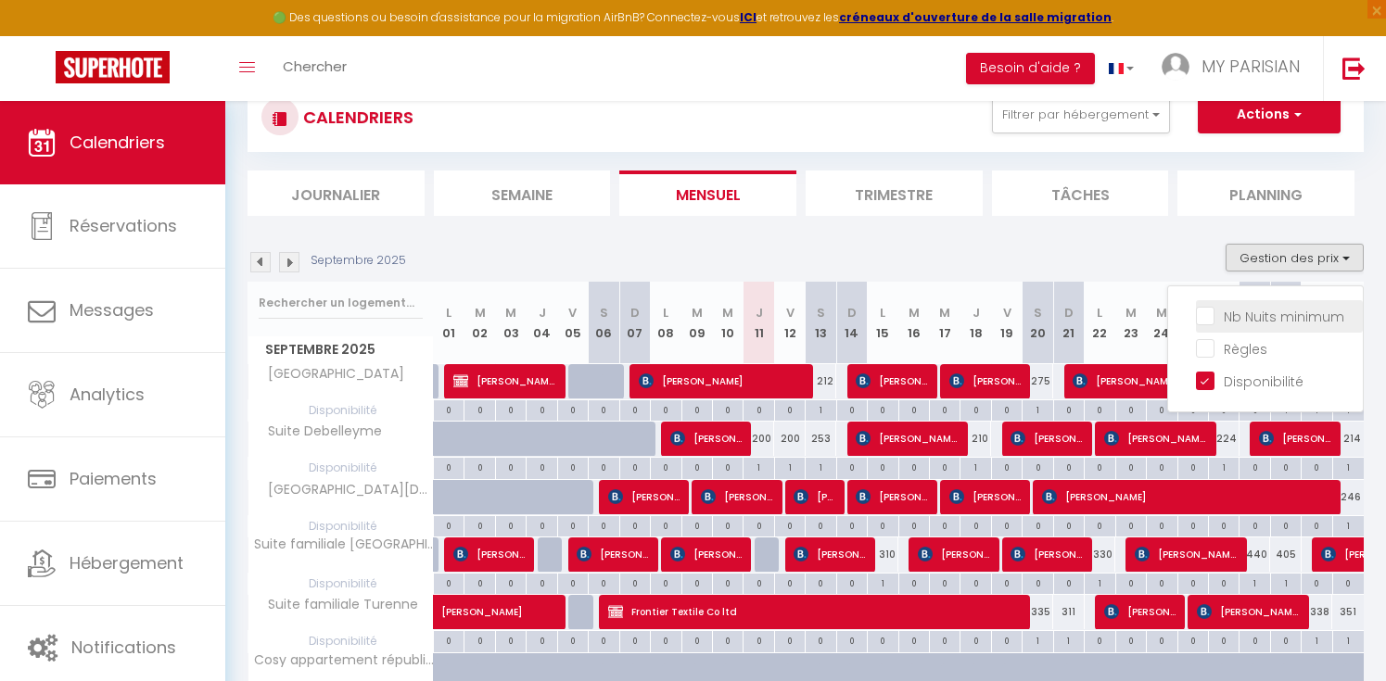
click at [1209, 319] on input "Nb Nuits minimum" at bounding box center [1279, 315] width 167 height 19
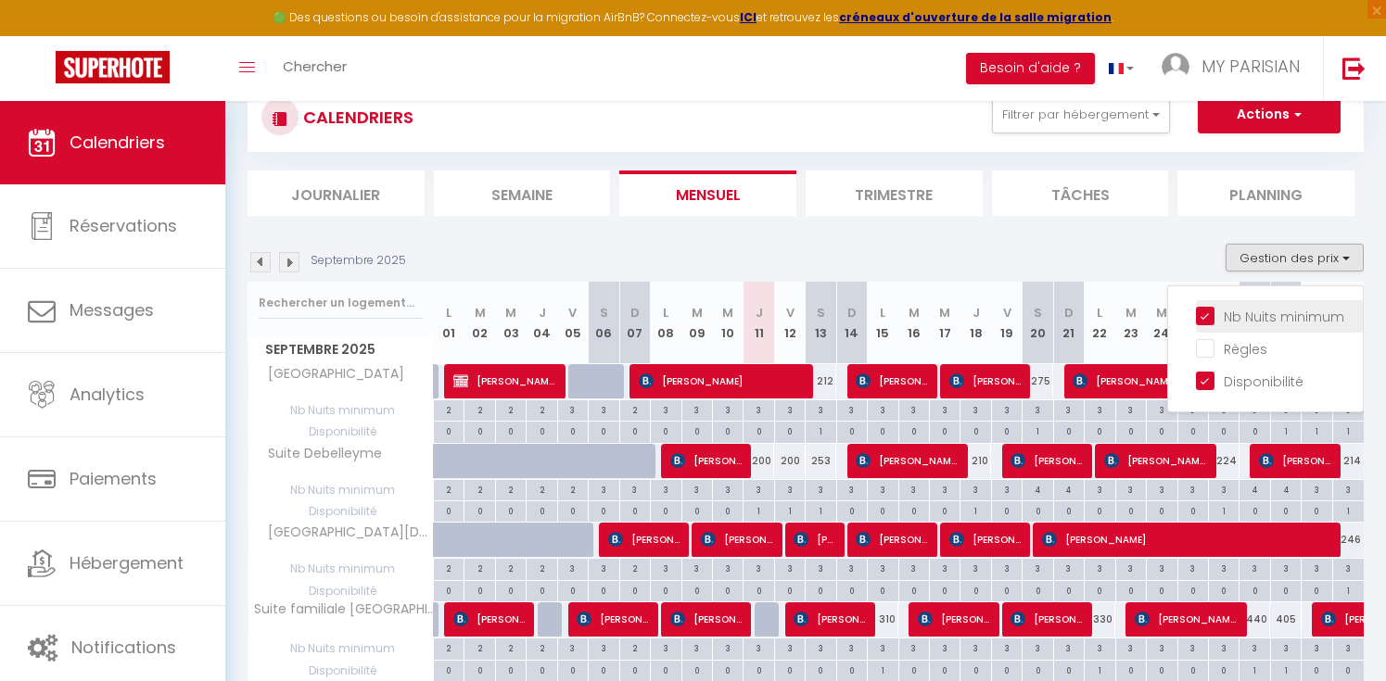
click at [1207, 323] on input "Nb Nuits minimum" at bounding box center [1279, 315] width 167 height 19
checkbox input "false"
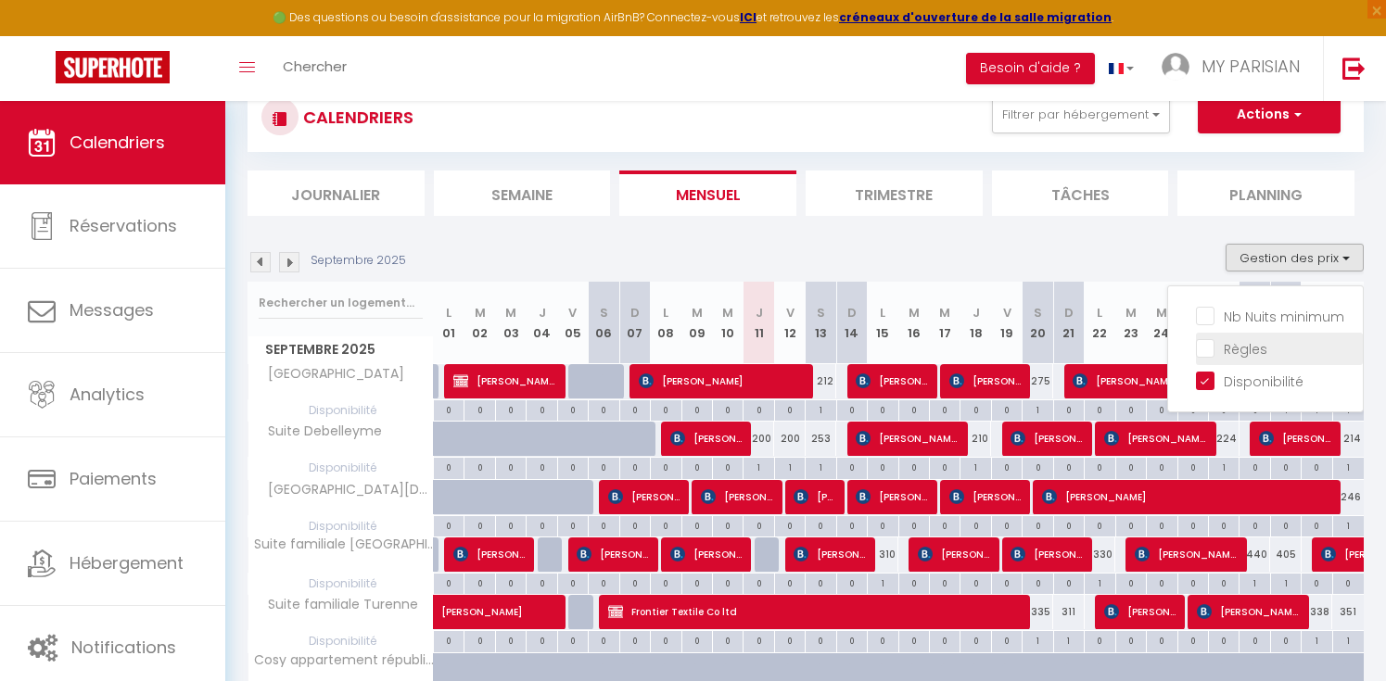
click at [1207, 342] on input "Règles" at bounding box center [1279, 347] width 167 height 19
checkbox input "true"
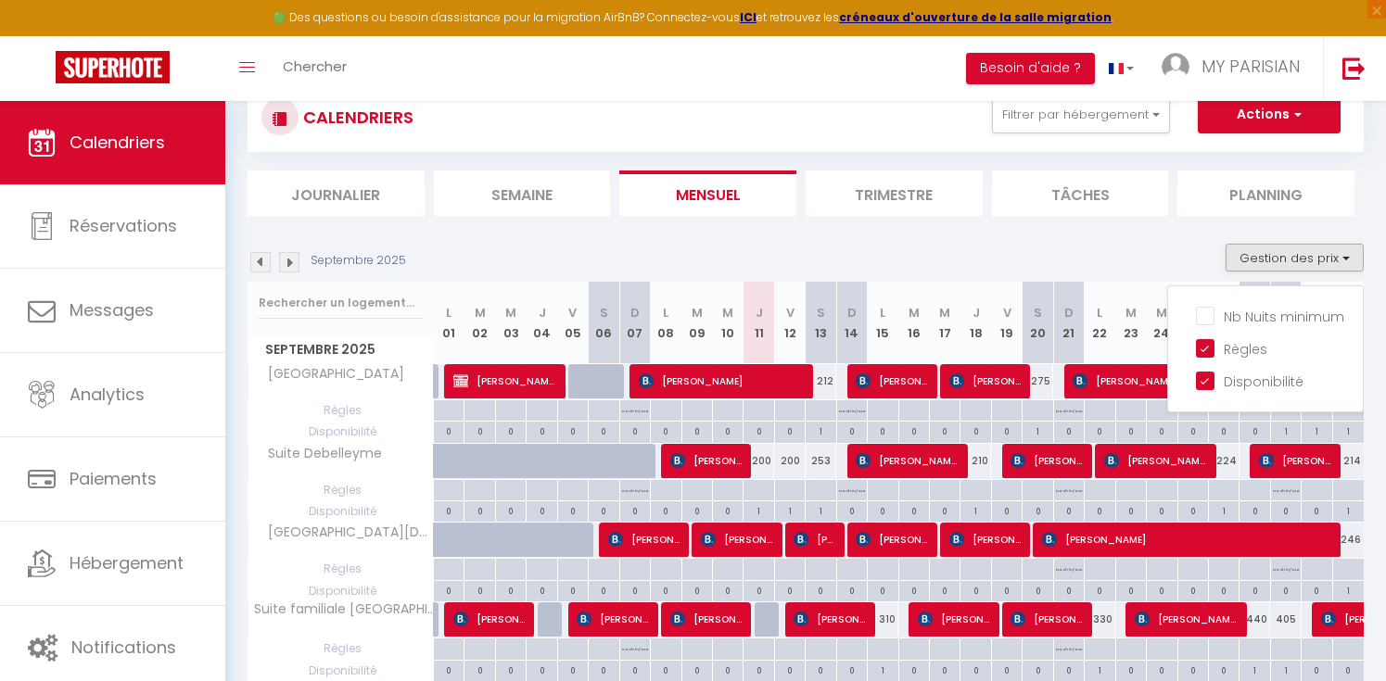
click at [1186, 240] on section "Septembre 2025 Gestion des prix Nb Nuits minimum Règles Disponibilité Septembre…" at bounding box center [805, 560] width 1116 height 671
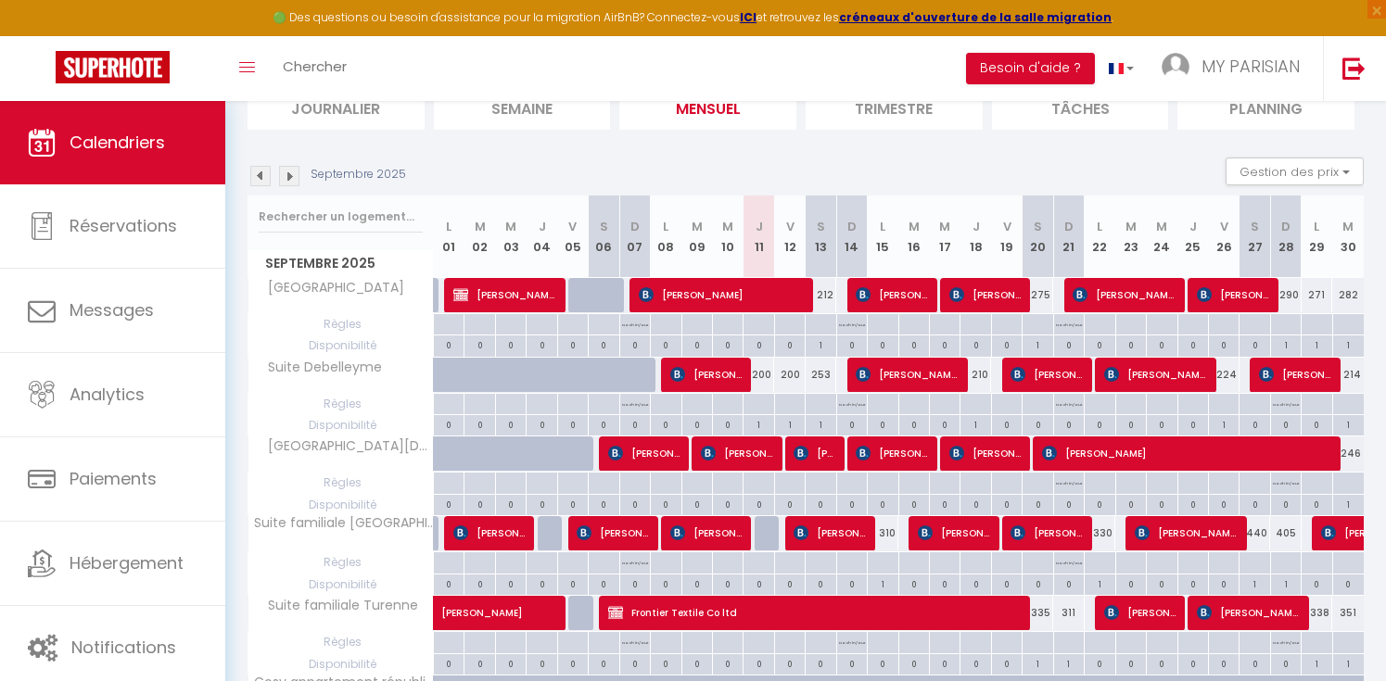
scroll to position [0, 0]
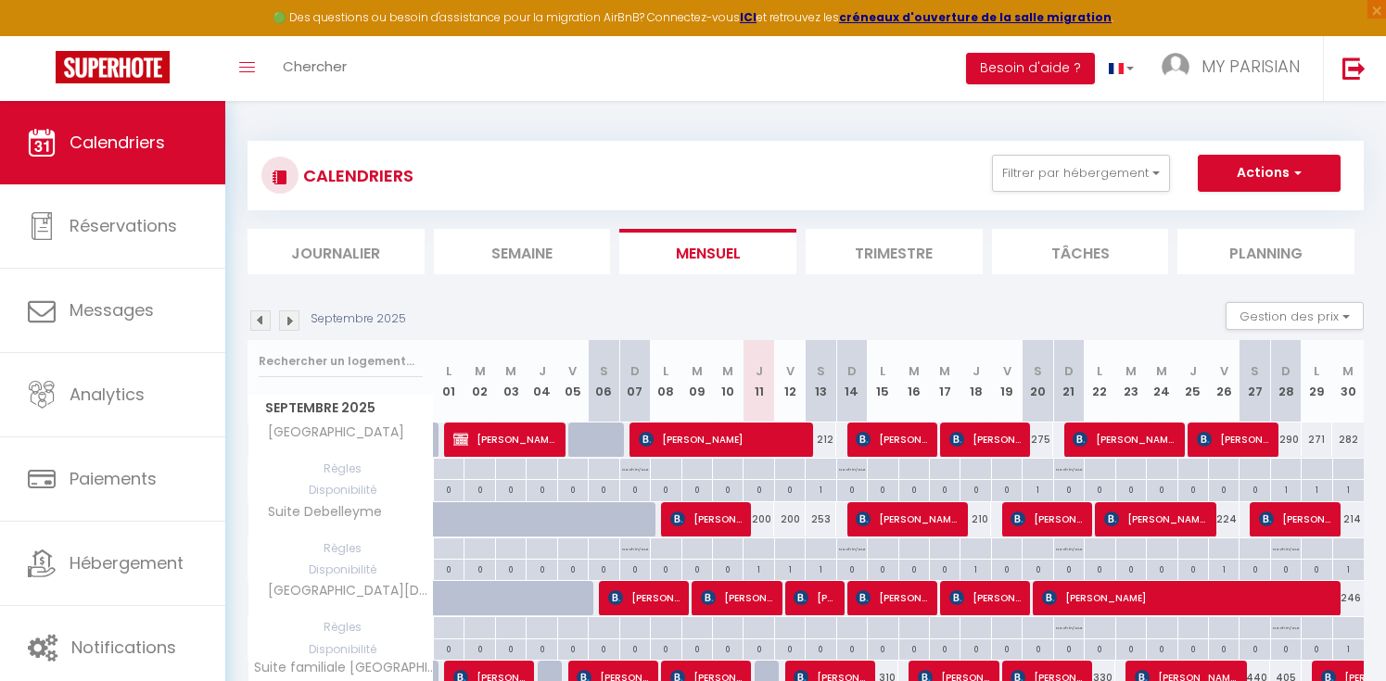
click at [846, 243] on li "Trimestre" at bounding box center [893, 251] width 177 height 45
